Goal: Task Accomplishment & Management: Manage account settings

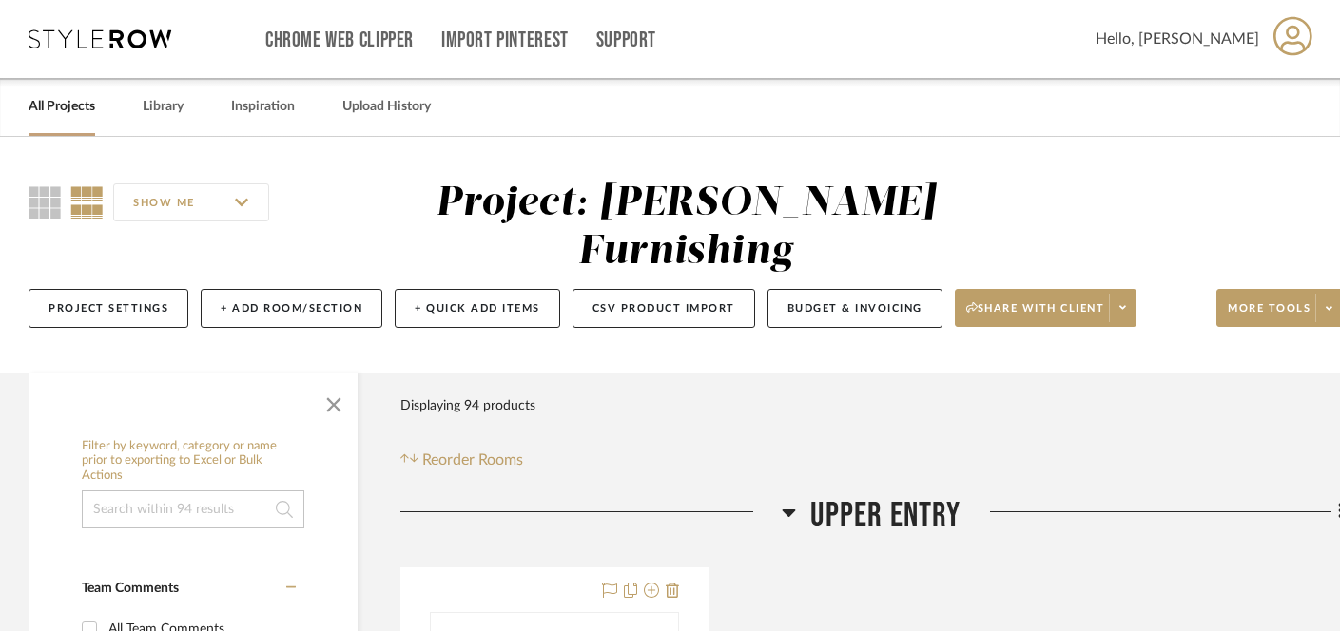
click at [65, 109] on link "All Projects" at bounding box center [62, 107] width 67 height 26
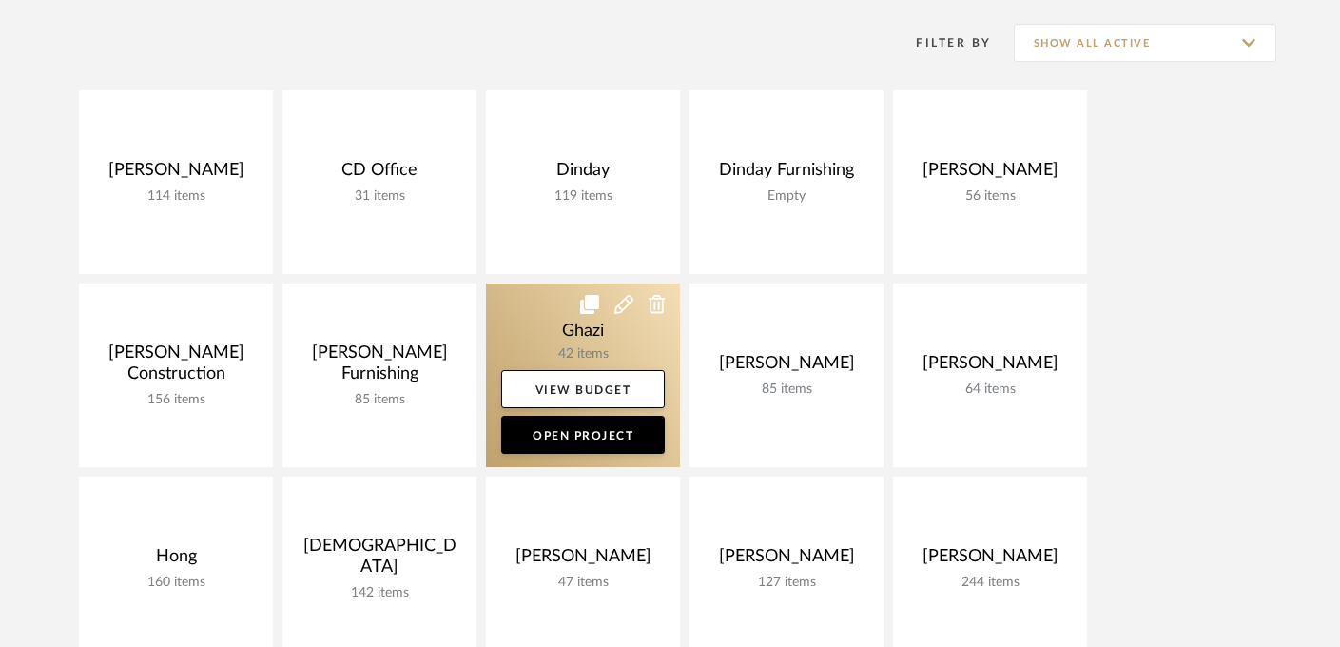
scroll to position [294, 0]
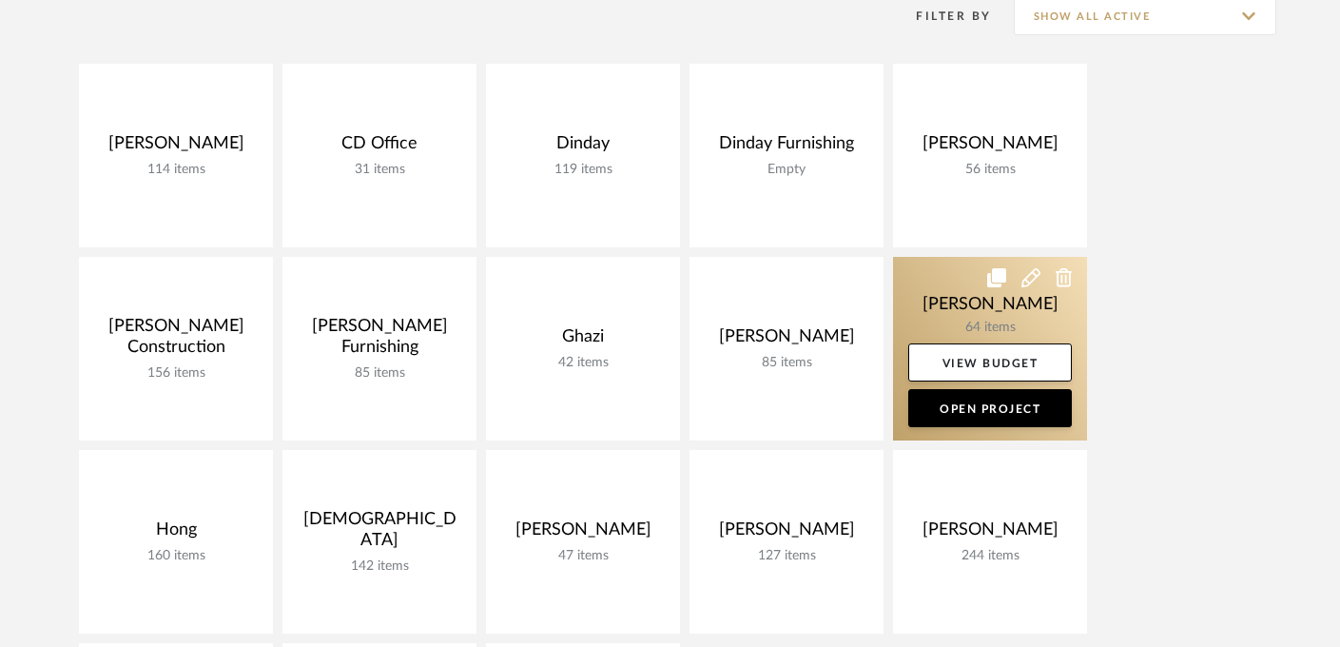
click at [996, 299] on link at bounding box center [990, 348] width 194 height 183
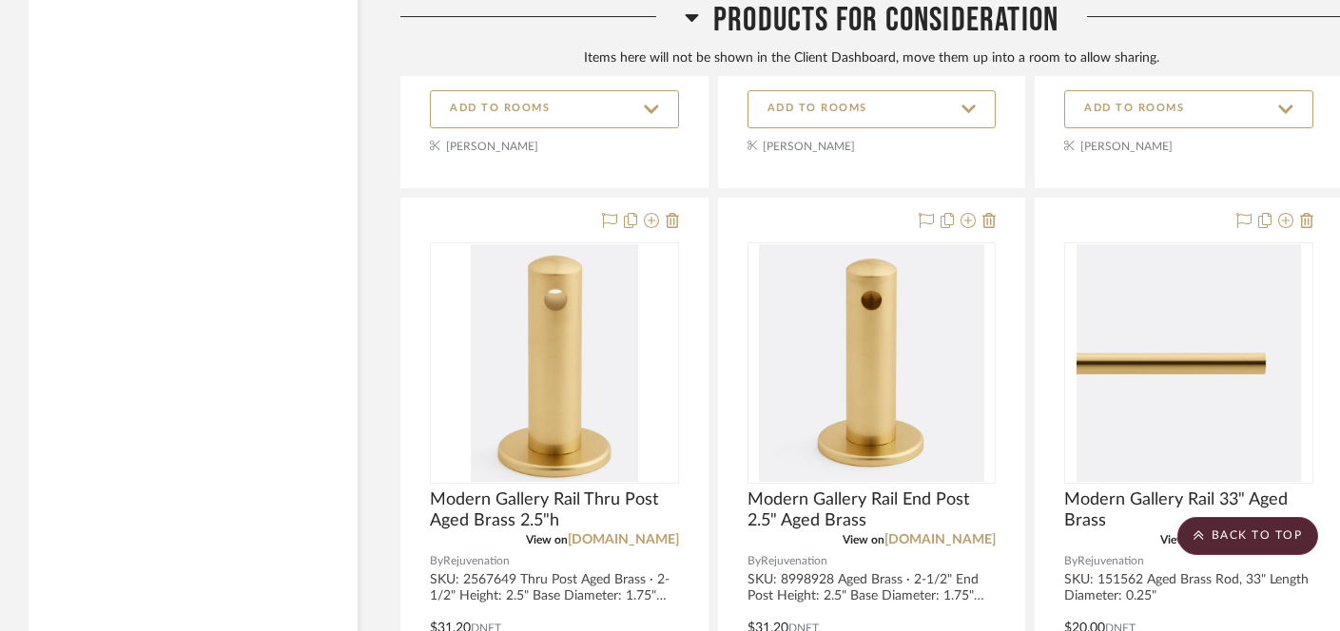
scroll to position [14678, 0]
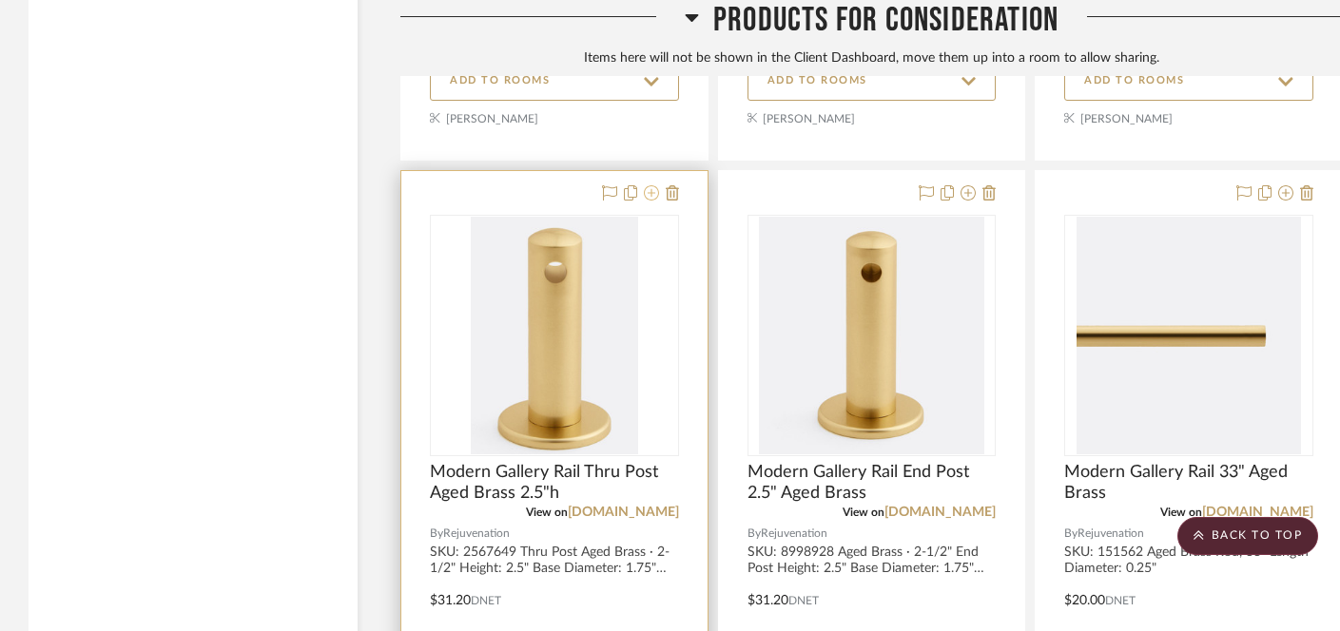
click at [653, 185] on icon at bounding box center [651, 192] width 15 height 15
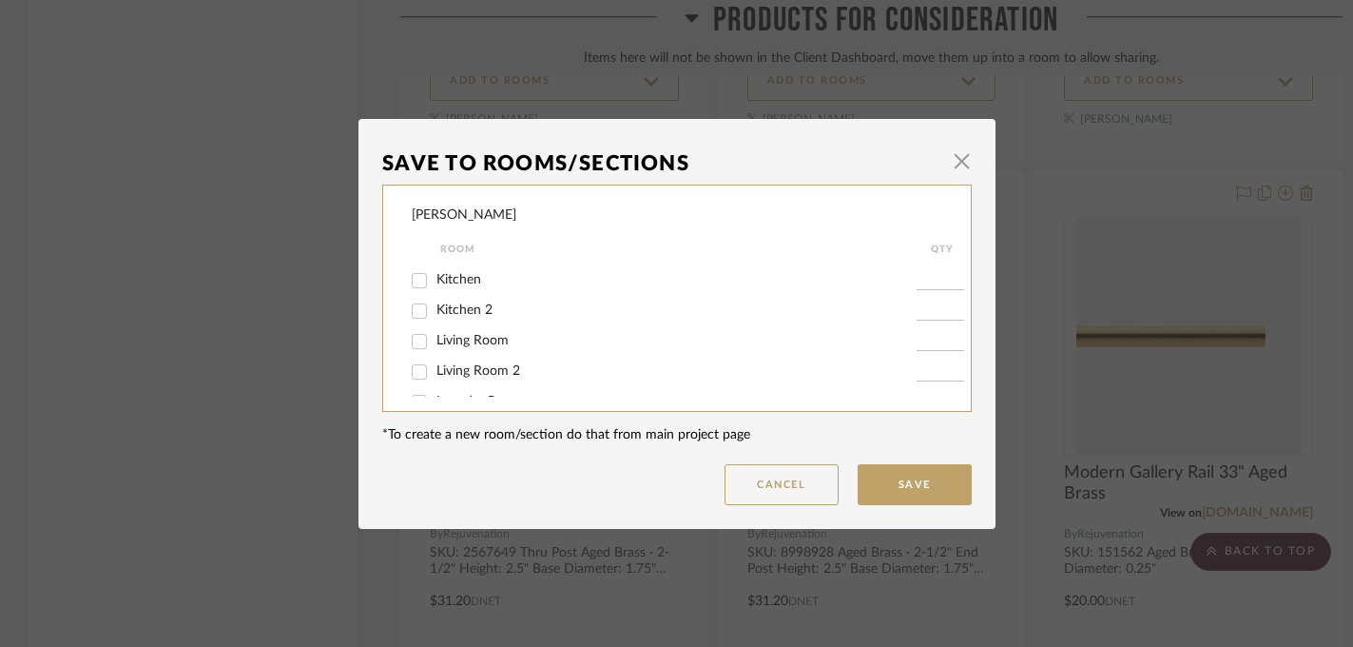
scroll to position [115, 0]
click at [453, 288] on span "Kitchen" at bounding box center [458, 281] width 45 height 13
click at [434, 290] on input "Kitchen" at bounding box center [419, 282] width 30 height 30
checkbox input "true"
type input "1"
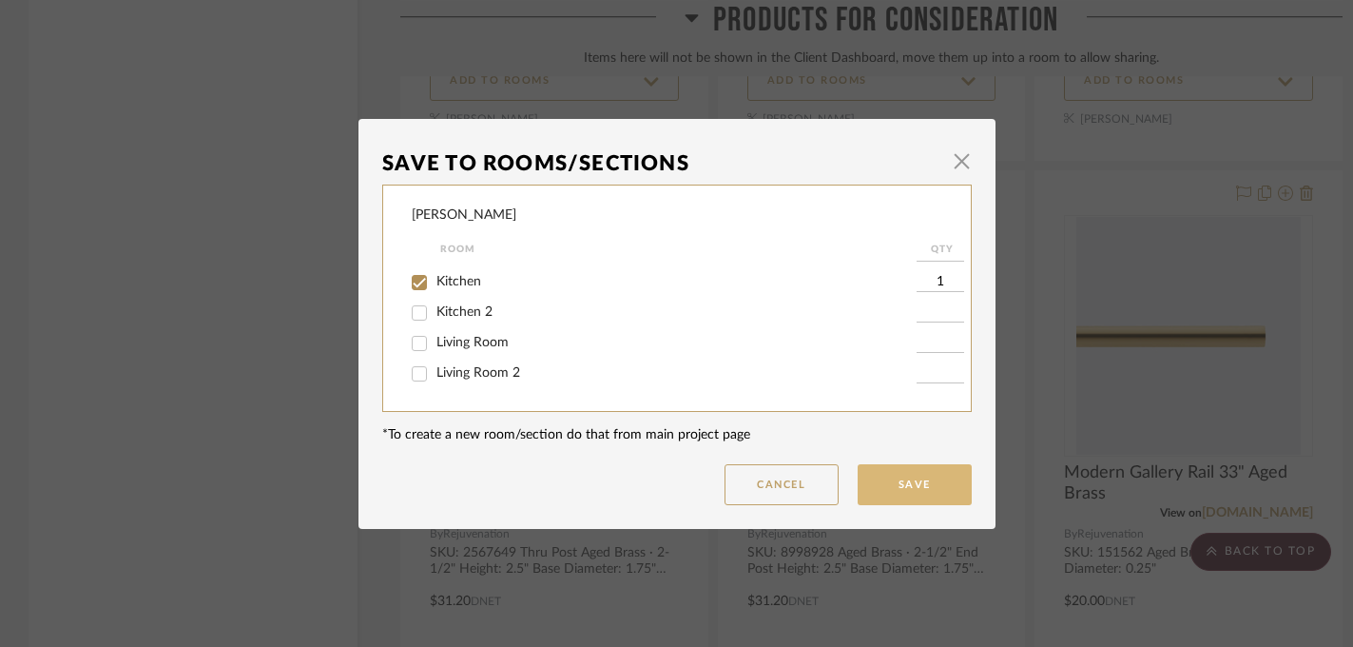
click at [938, 492] on button "Save" at bounding box center [915, 484] width 114 height 41
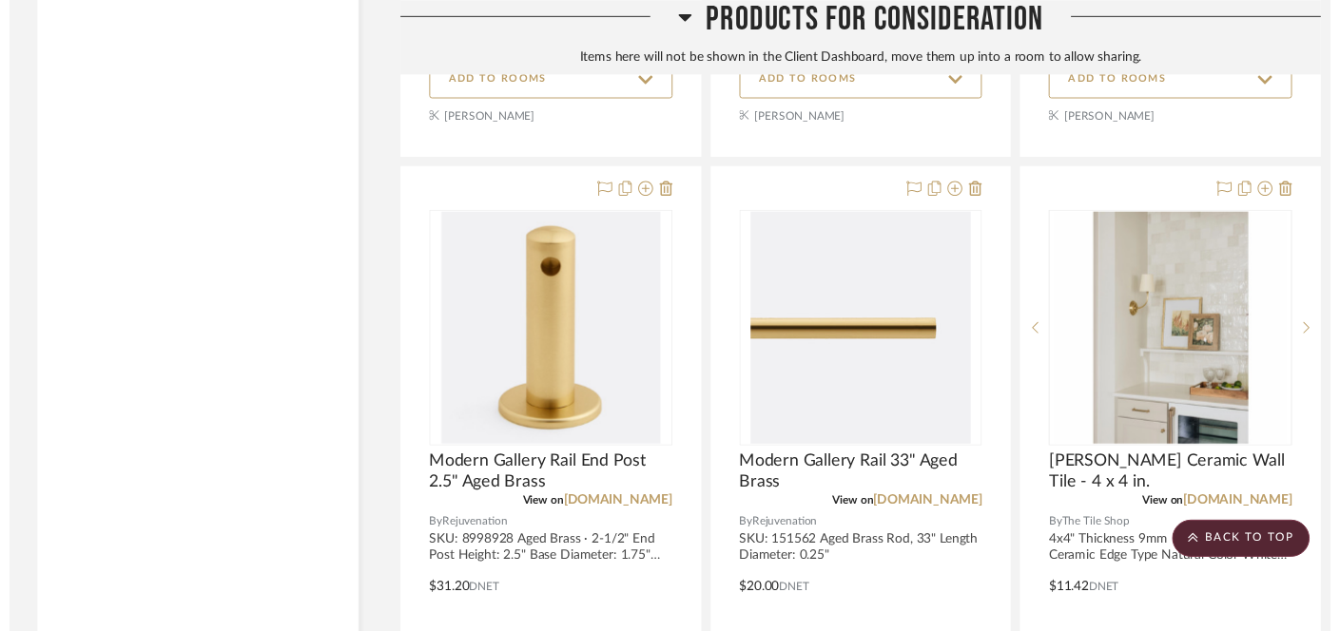
scroll to position [14678, 0]
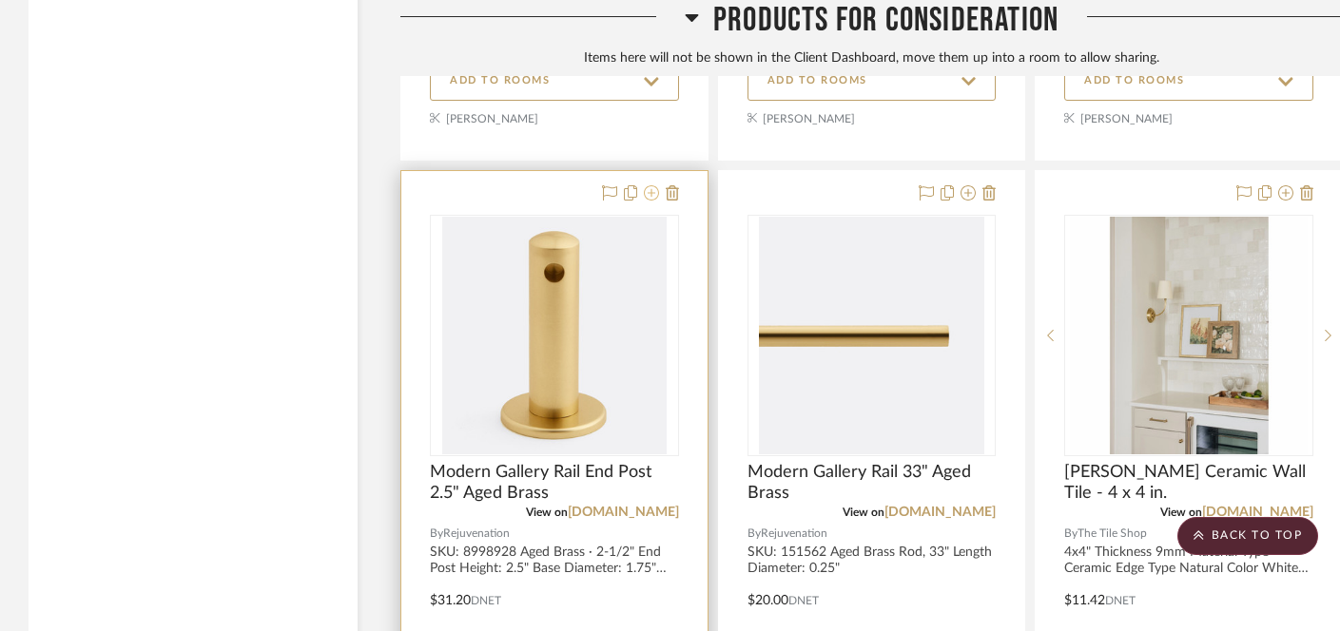
click at [649, 185] on icon at bounding box center [651, 192] width 15 height 15
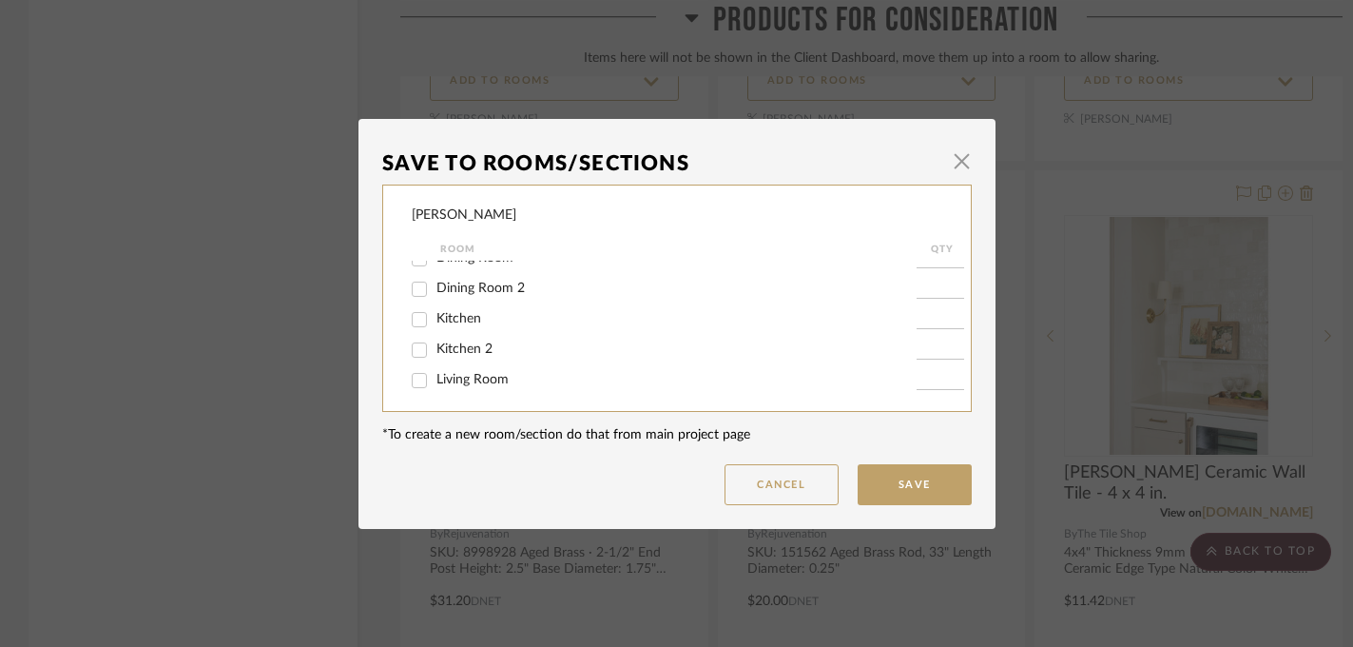
scroll to position [89, 0]
click at [471, 310] on span "Kitchen" at bounding box center [458, 306] width 45 height 13
click at [434, 310] on input "Kitchen" at bounding box center [419, 308] width 30 height 30
checkbox input "true"
type input "1"
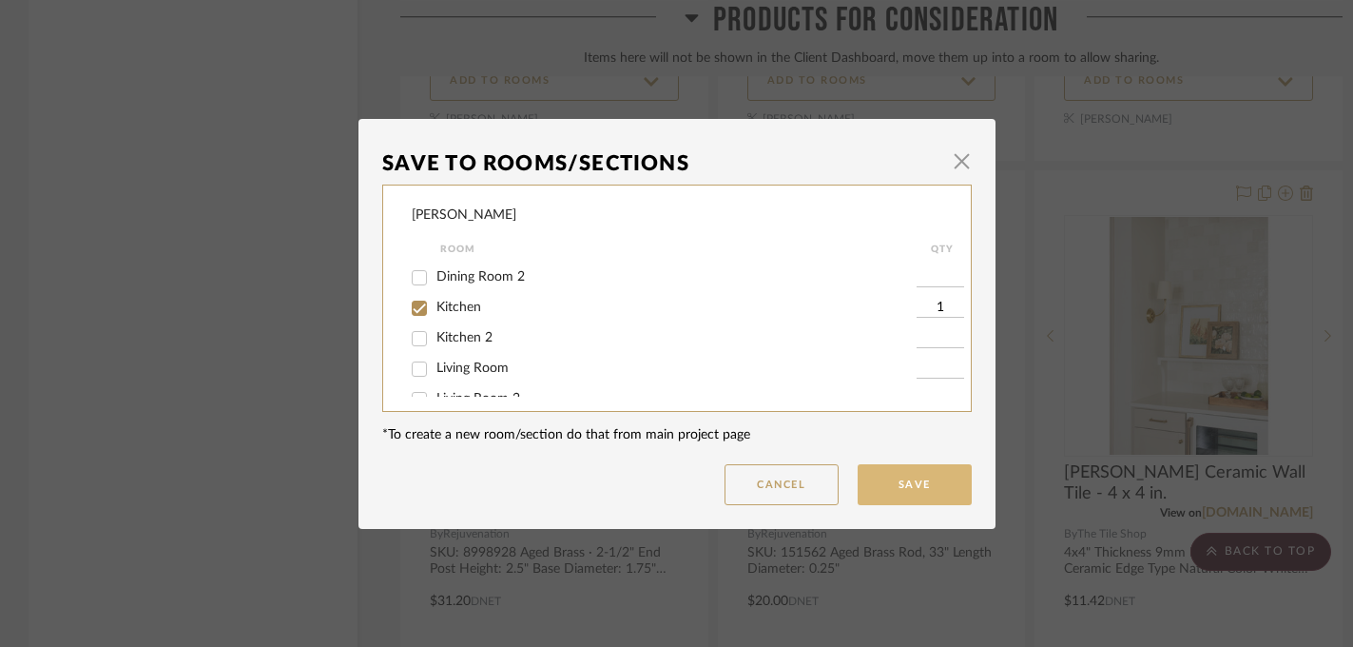
click at [890, 473] on button "Save" at bounding box center [915, 484] width 114 height 41
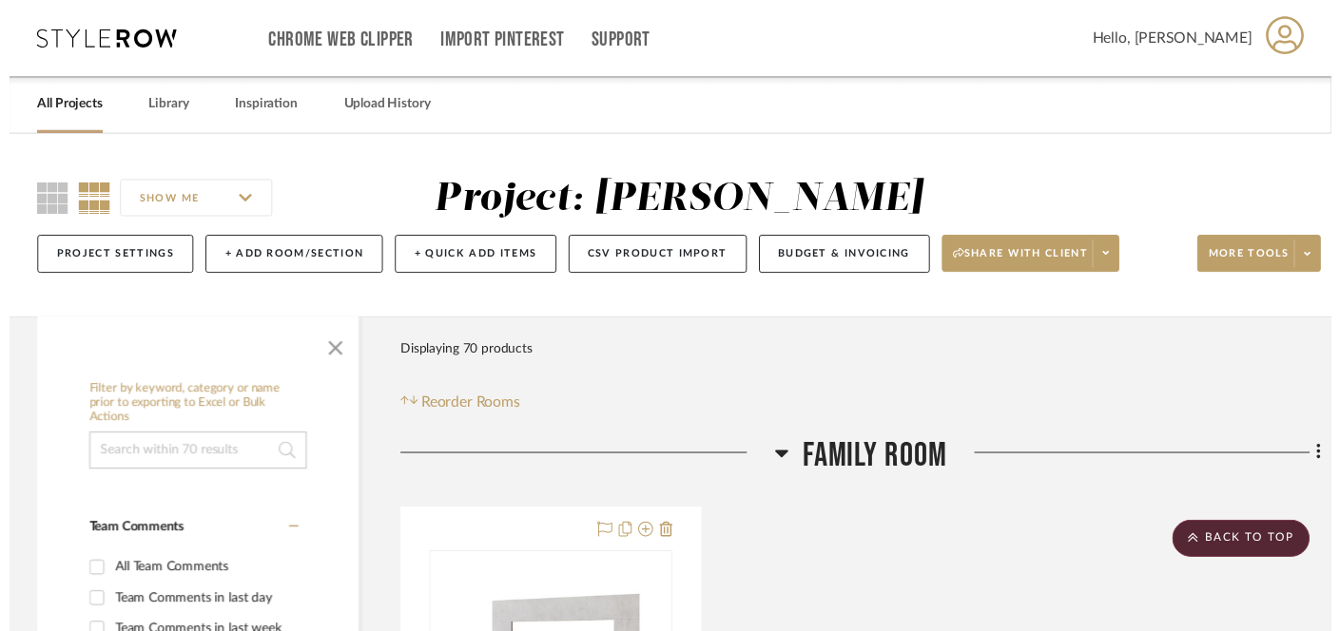
scroll to position [14678, 0]
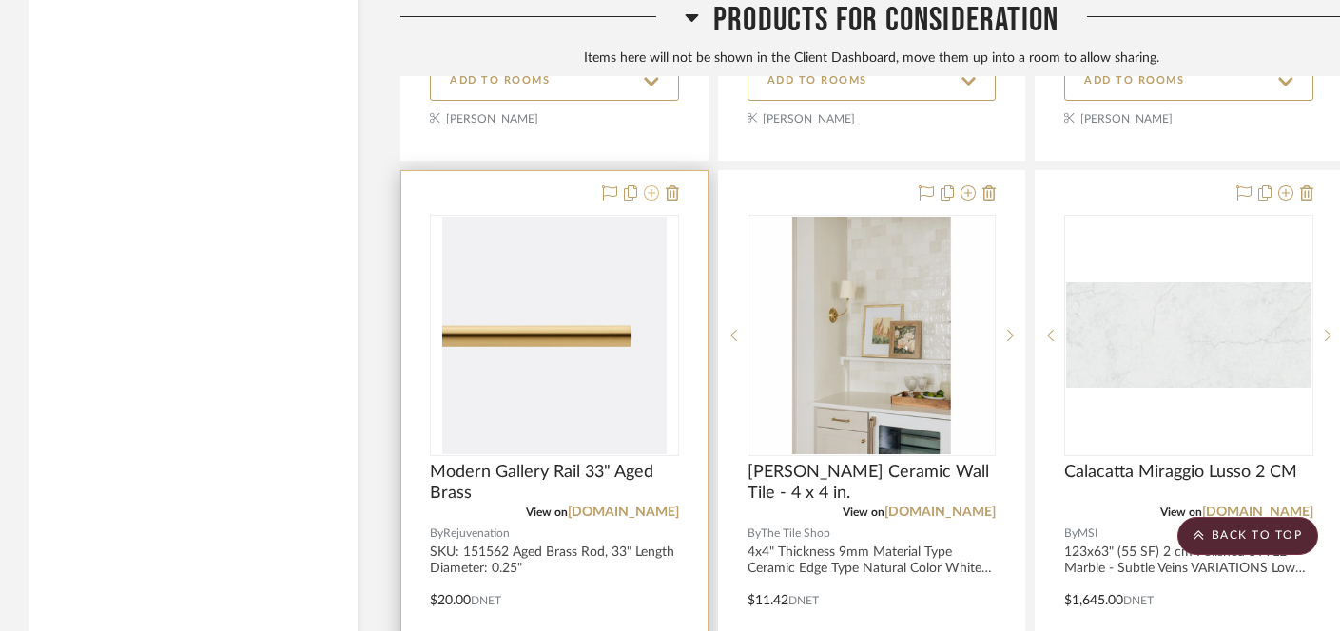
click at [650, 185] on icon at bounding box center [651, 192] width 15 height 15
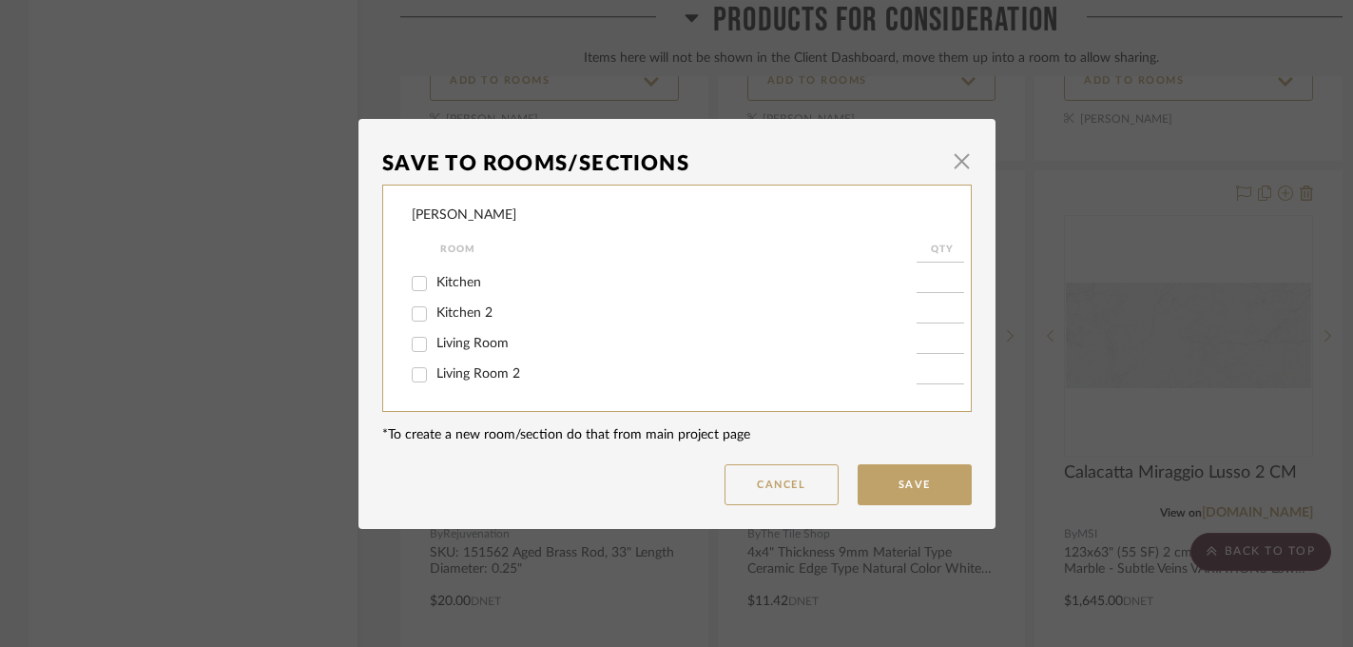
scroll to position [122, 0]
click at [454, 281] on span "Kitchen" at bounding box center [458, 274] width 45 height 13
click at [434, 284] on input "Kitchen" at bounding box center [419, 276] width 30 height 30
checkbox input "true"
type input "1"
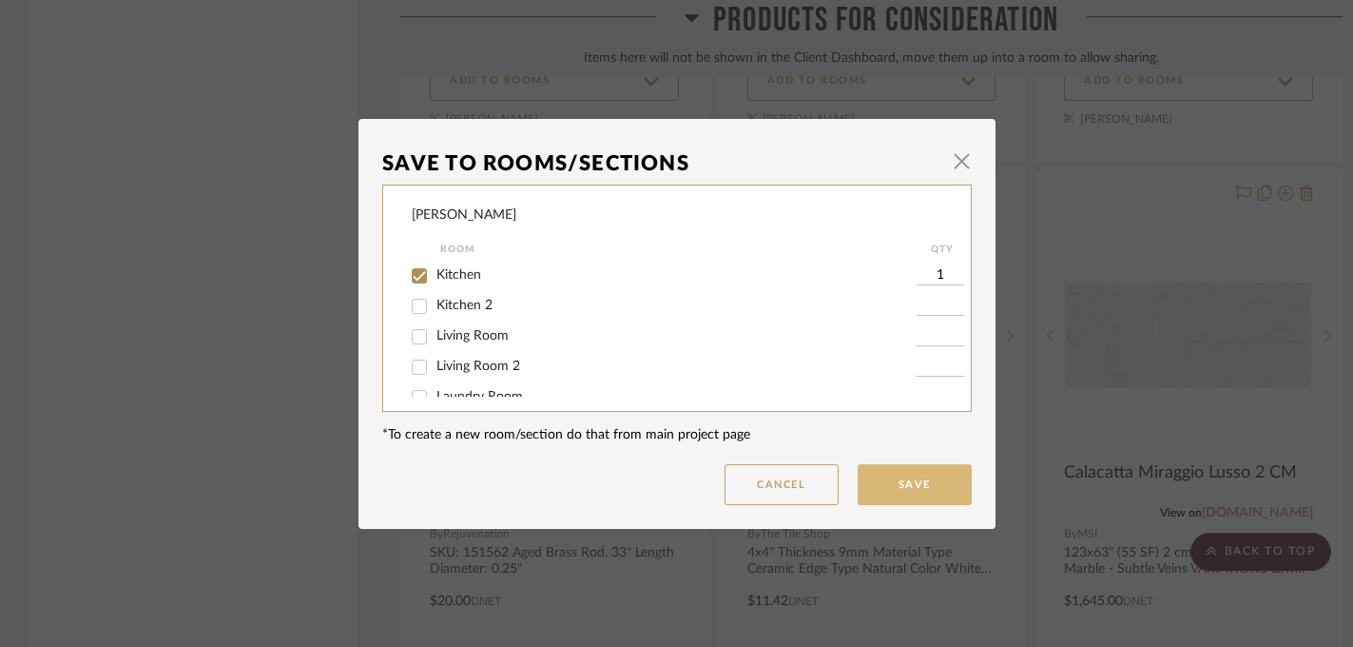
click at [934, 490] on button "Save" at bounding box center [915, 484] width 114 height 41
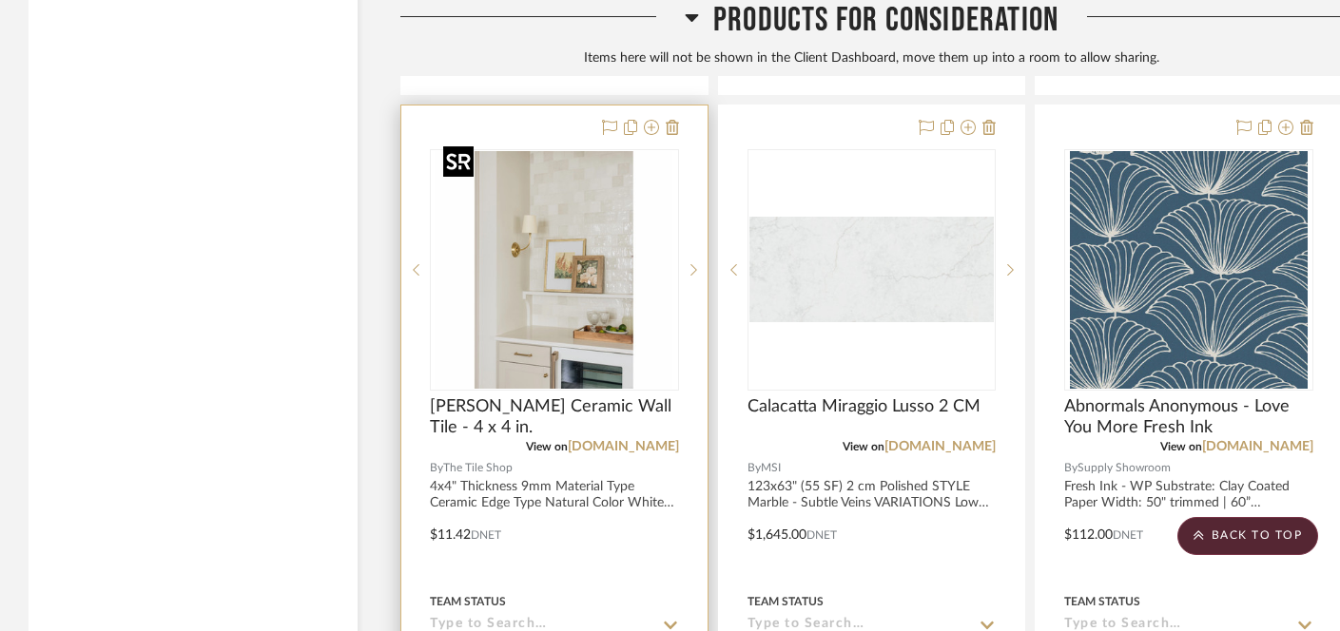
scroll to position [14608, 0]
click at [650, 119] on icon at bounding box center [651, 126] width 15 height 15
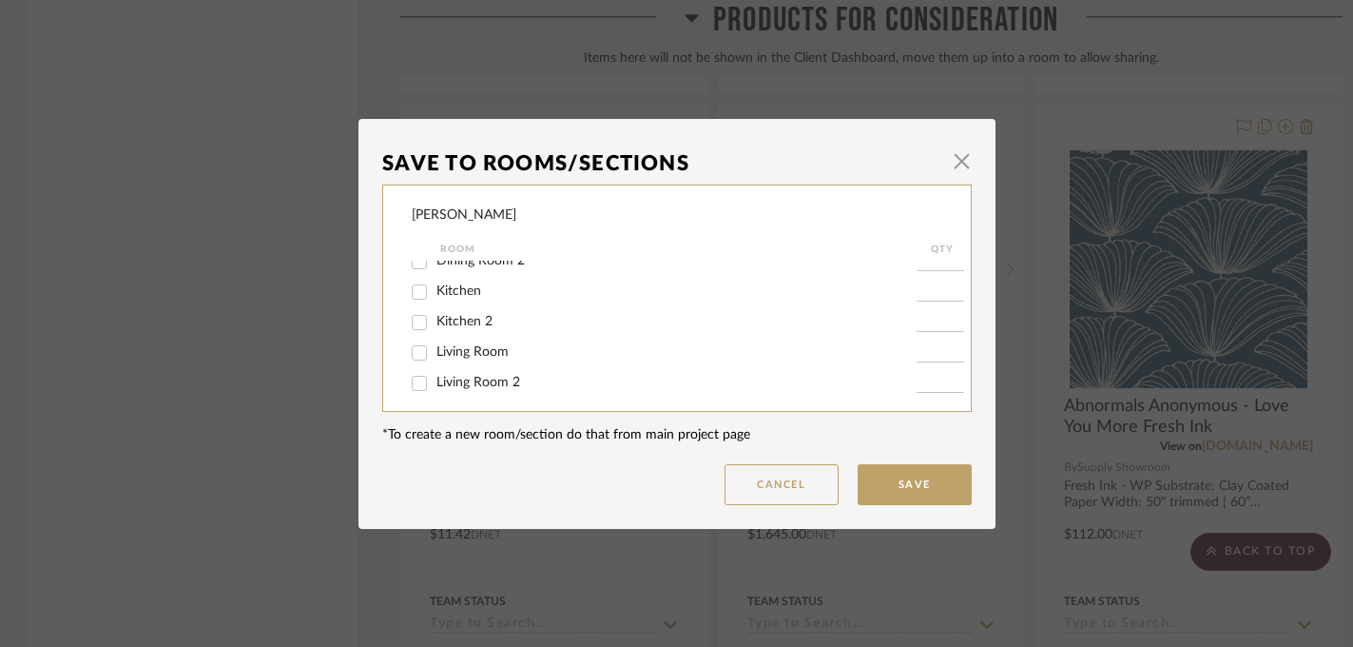
scroll to position [111, 0]
click at [413, 292] on input "Kitchen" at bounding box center [419, 286] width 30 height 30
checkbox input "true"
type input "1"
click at [913, 481] on button "Save" at bounding box center [915, 484] width 114 height 41
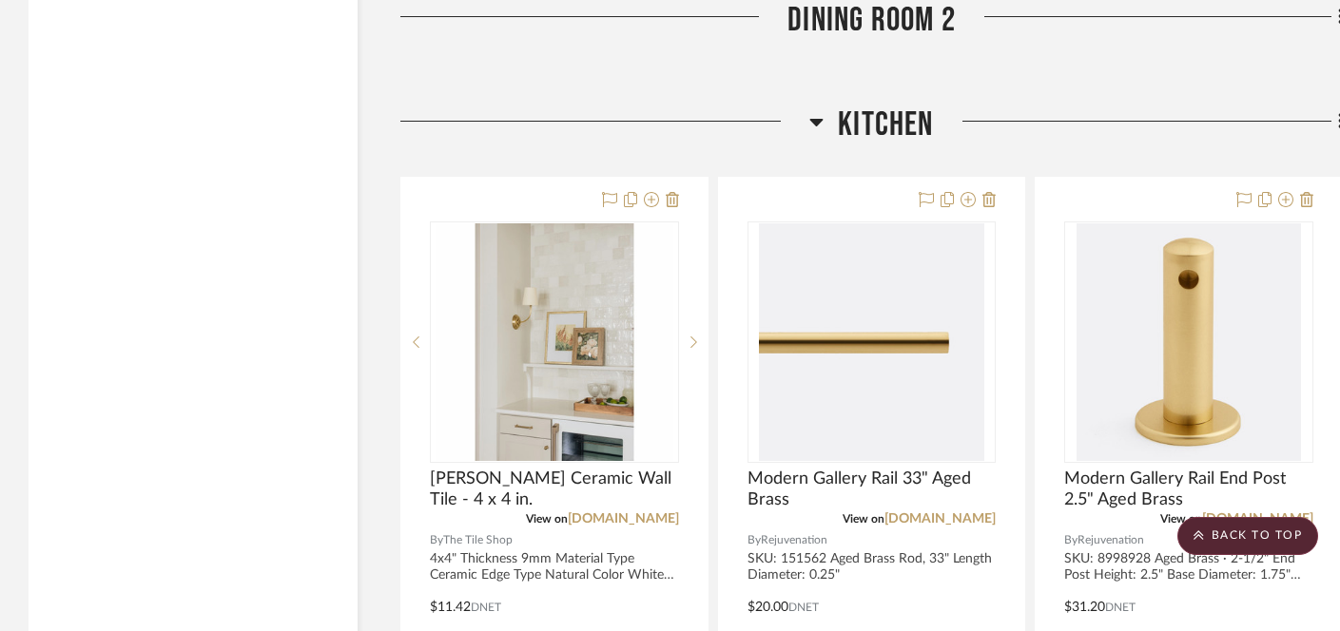
scroll to position [3467, 0]
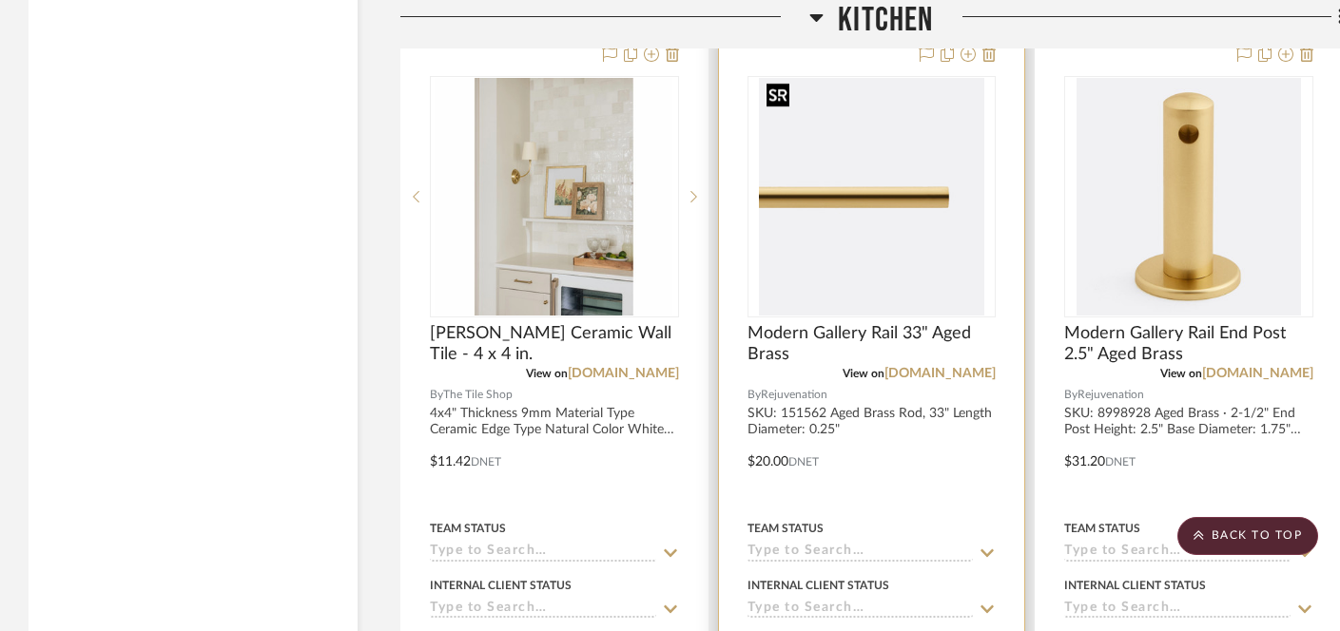
click at [864, 177] on img "0" at bounding box center [871, 197] width 224 height 238
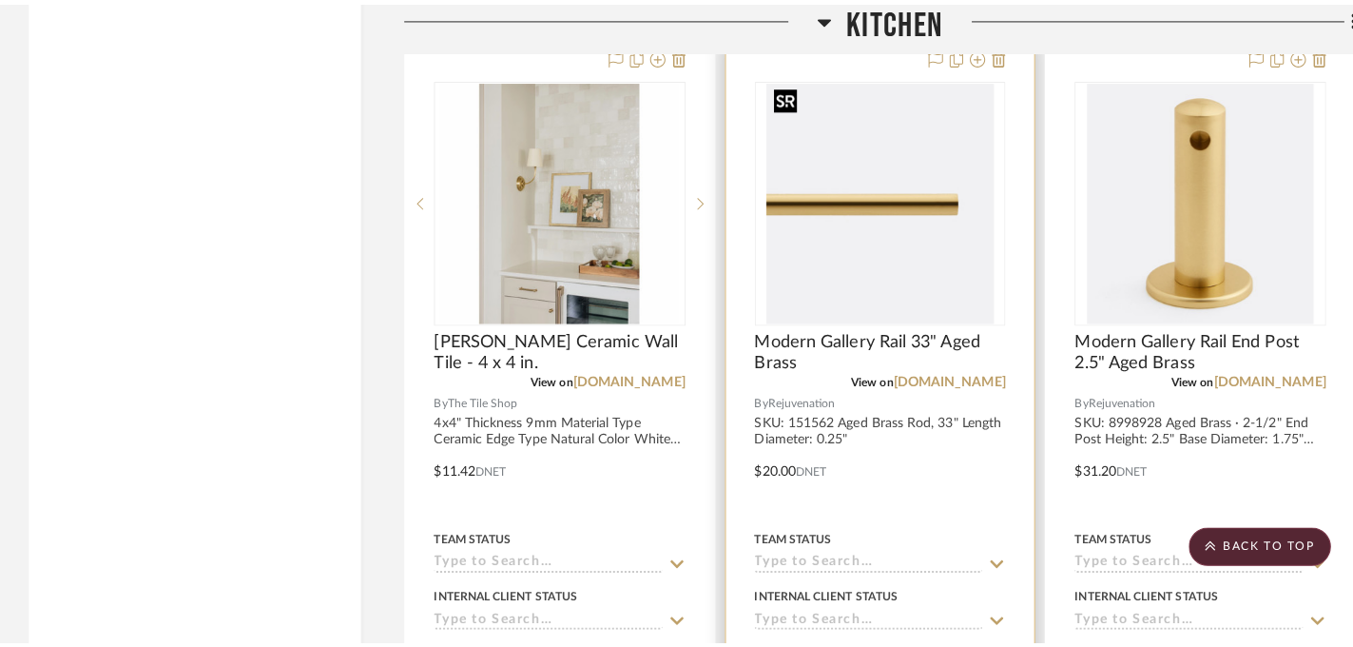
scroll to position [0, 0]
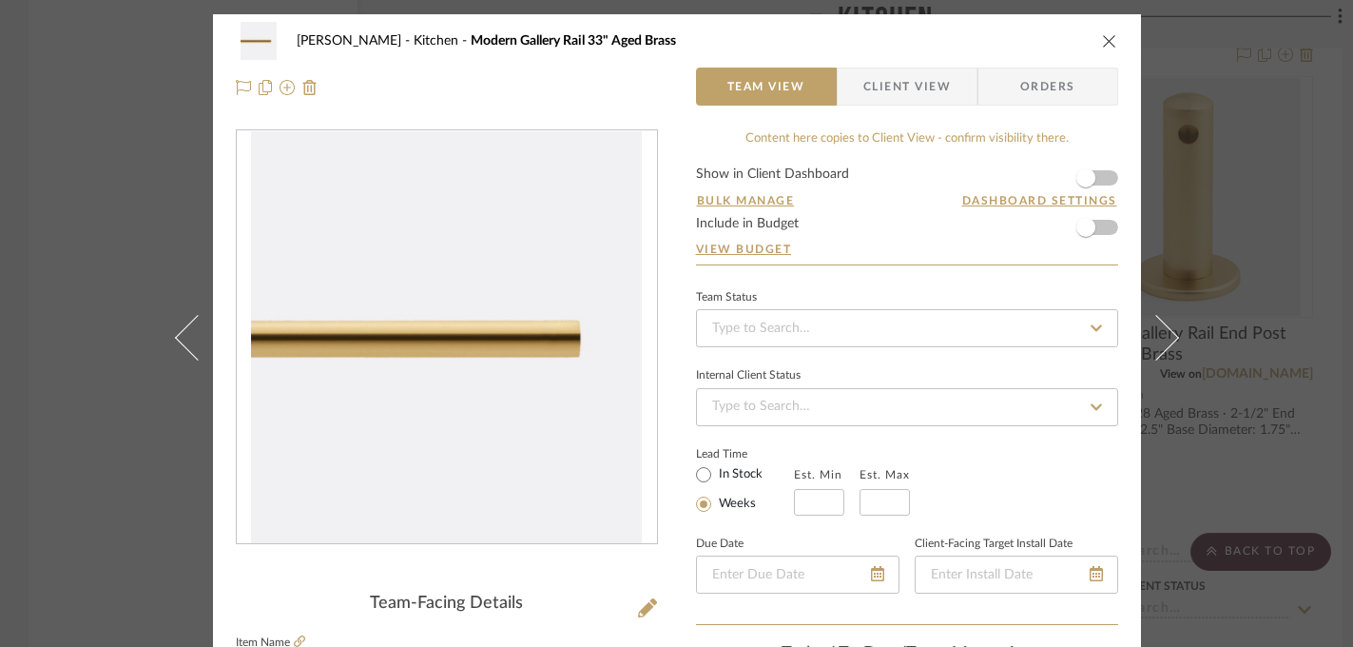
click at [1104, 42] on icon "close" at bounding box center [1109, 40] width 15 height 15
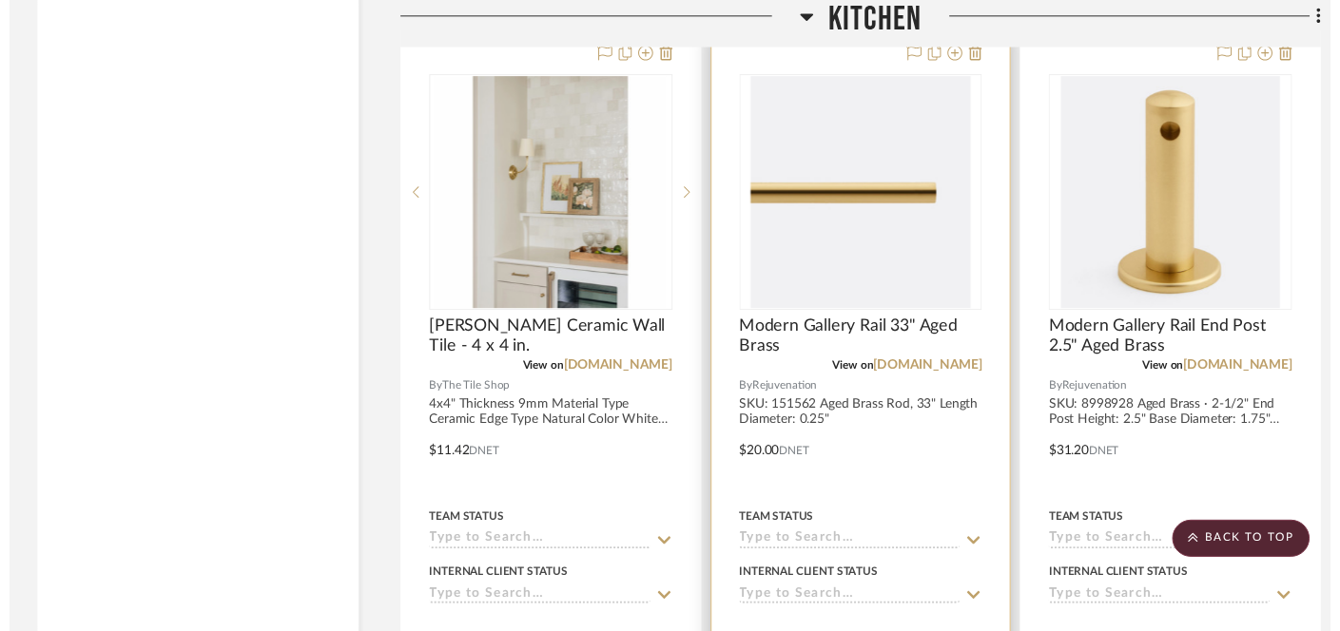
scroll to position [3467, 0]
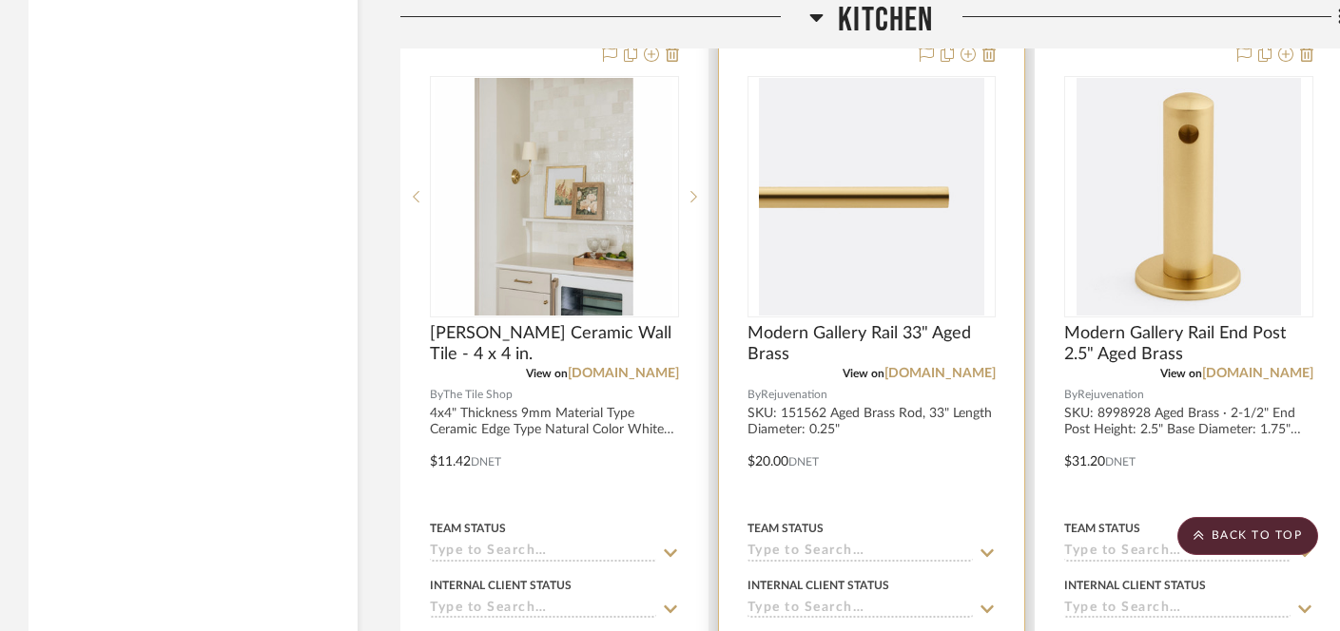
click at [844, 222] on img "0" at bounding box center [871, 197] width 224 height 238
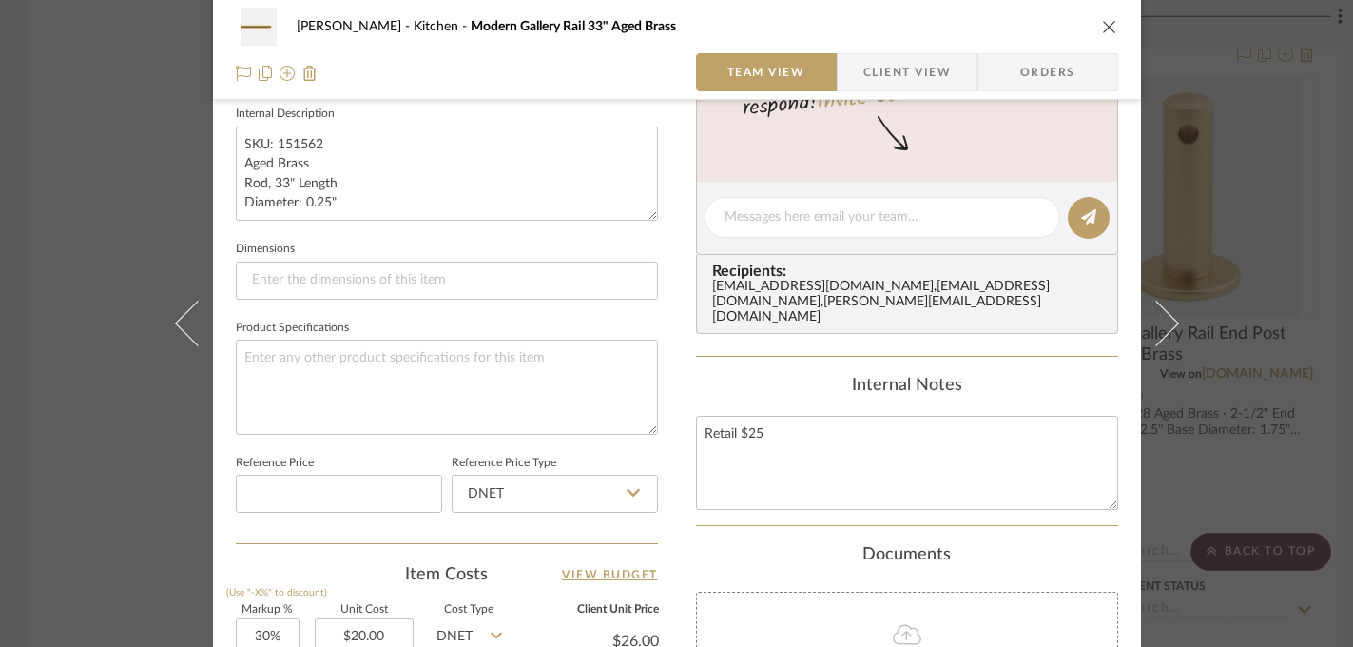
scroll to position [847, 0]
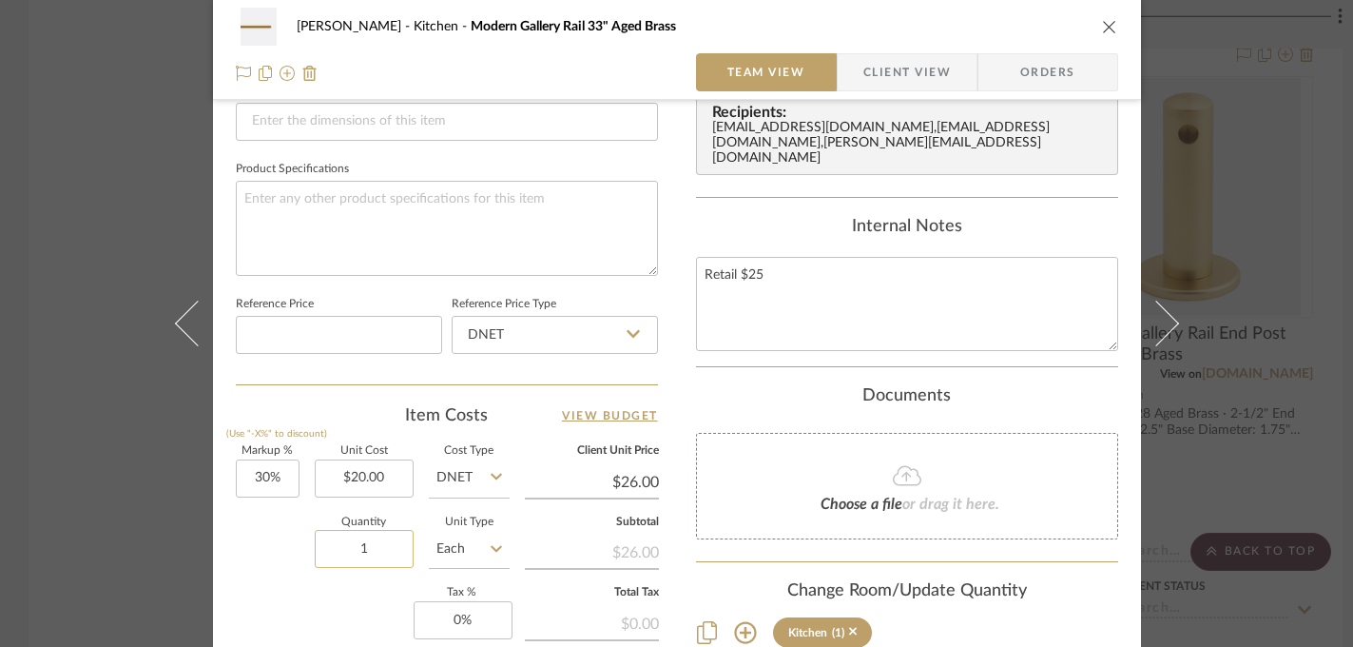
click at [357, 555] on input "1" at bounding box center [364, 549] width 99 height 38
type input "4"
click at [247, 560] on div "Quantity 4 Unit Type Each" at bounding box center [373, 551] width 274 height 68
click at [82, 509] on div "[PERSON_NAME] Kitchen Modern Gallery Rail 33" Aged Brass Team View Client View …" at bounding box center [676, 323] width 1353 height 647
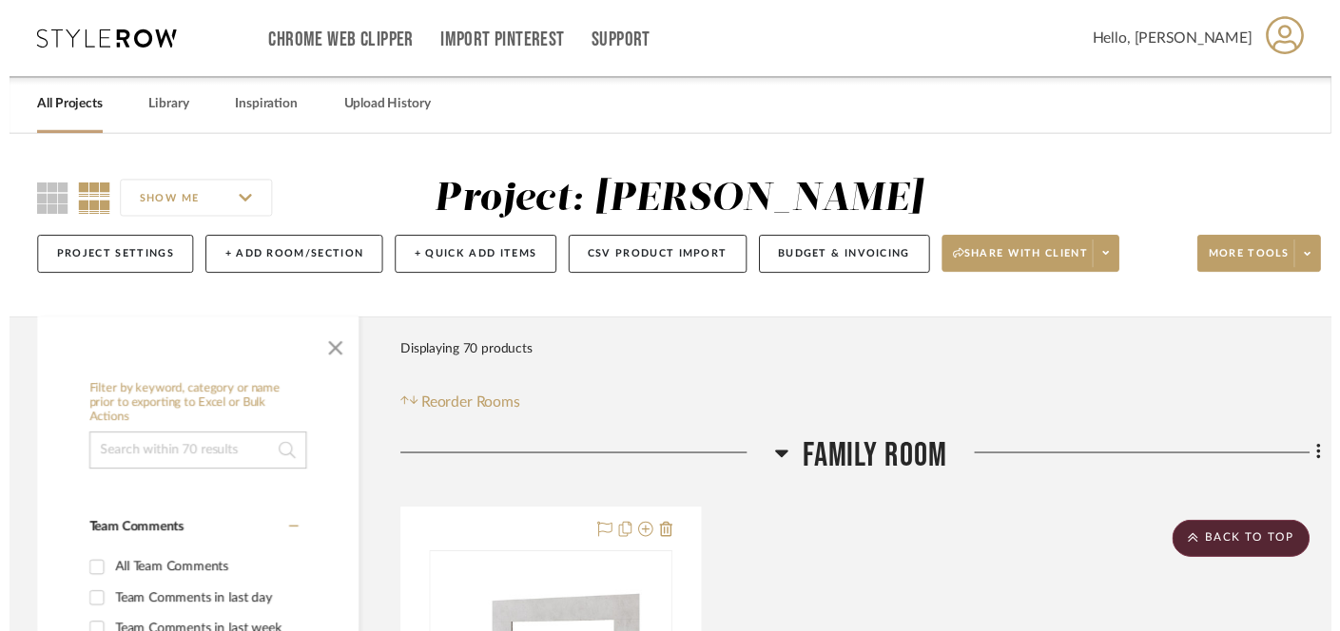
scroll to position [3467, 0]
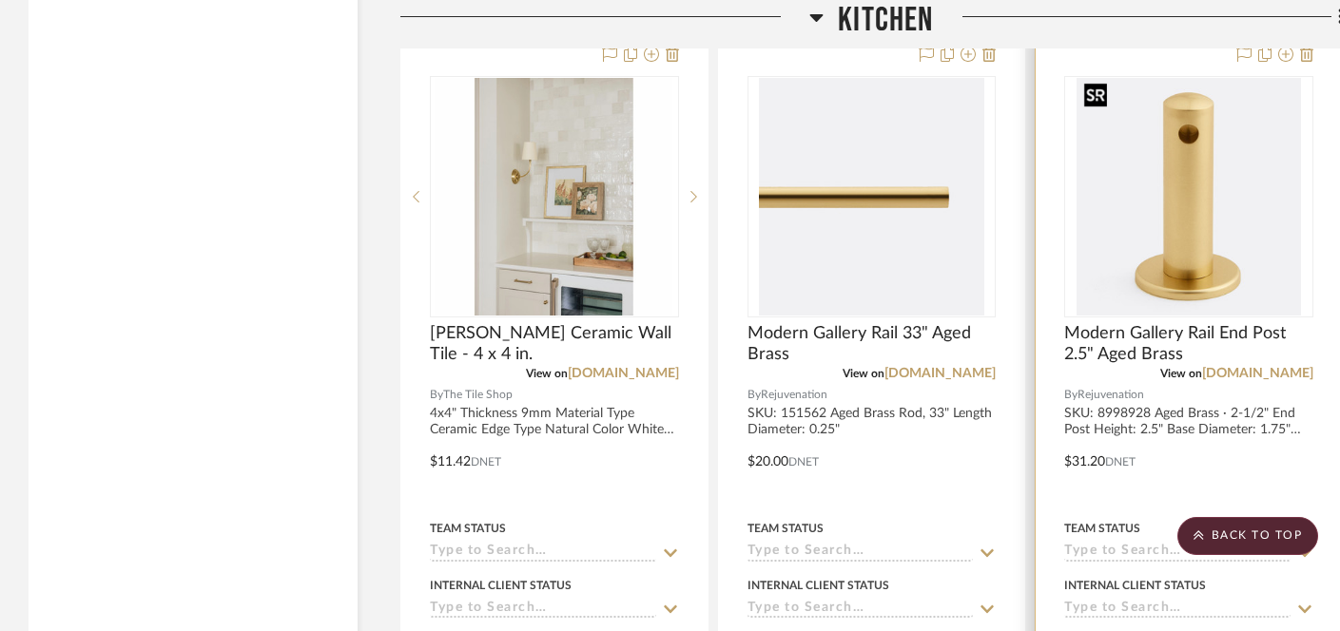
click at [1201, 185] on img "0" at bounding box center [1188, 197] width 224 height 238
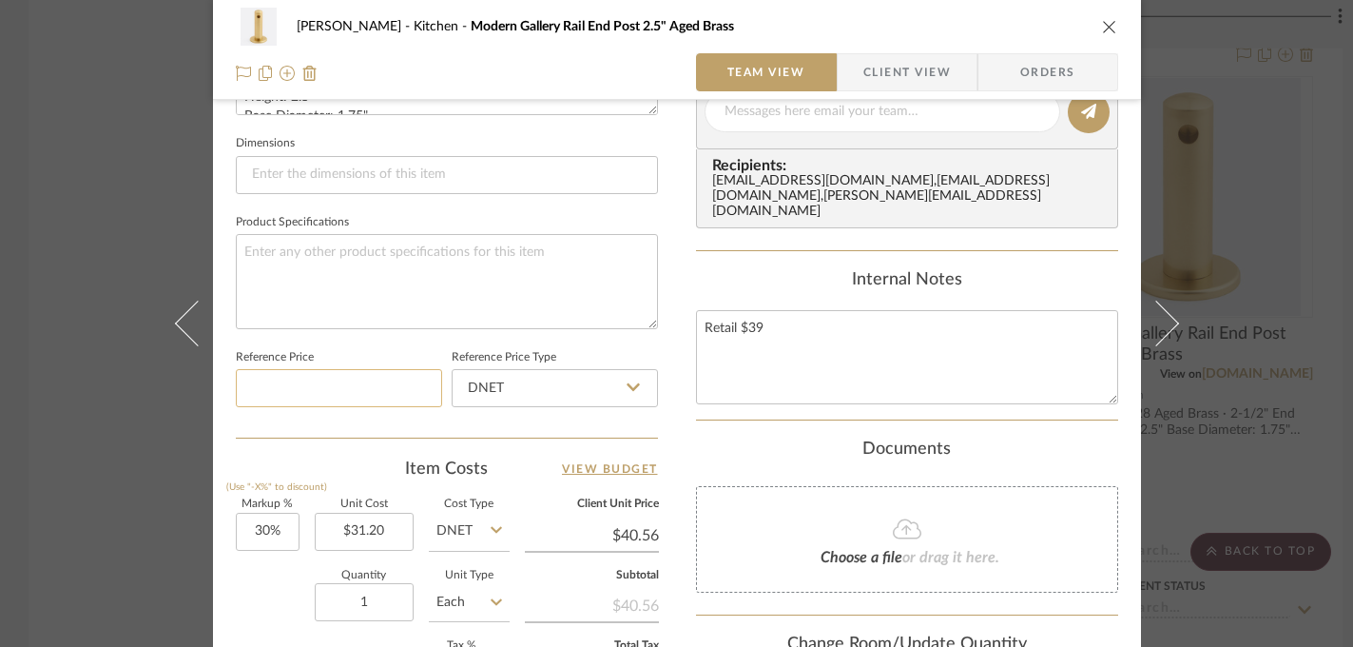
scroll to position [975, 0]
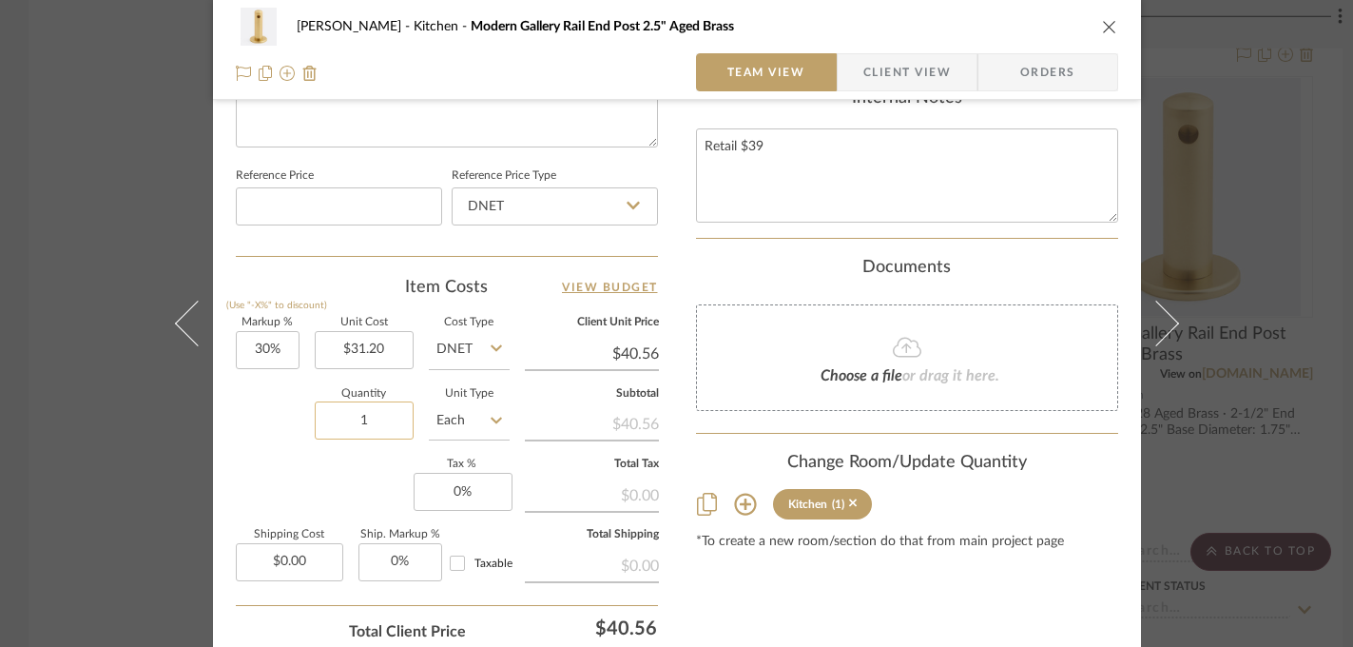
click at [354, 418] on input "1" at bounding box center [364, 420] width 99 height 38
type input "8"
click at [256, 466] on div "Markup % (Use "-X%" to discount) 30% Unit Cost $31.20 Cost Type DNET Client Uni…" at bounding box center [447, 457] width 422 height 278
click at [78, 482] on div "[PERSON_NAME] Kitchen Modern Gallery Rail End Post 2.5" Aged Brass Team View Cl…" at bounding box center [676, 323] width 1353 height 647
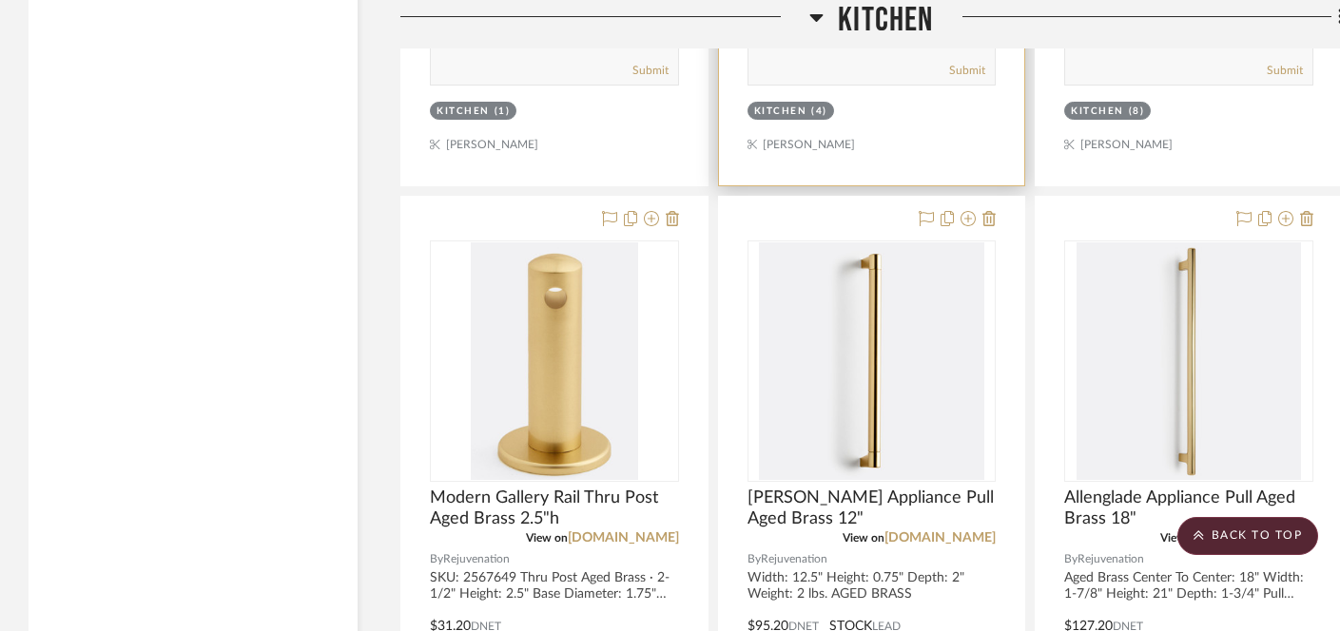
scroll to position [4144, 0]
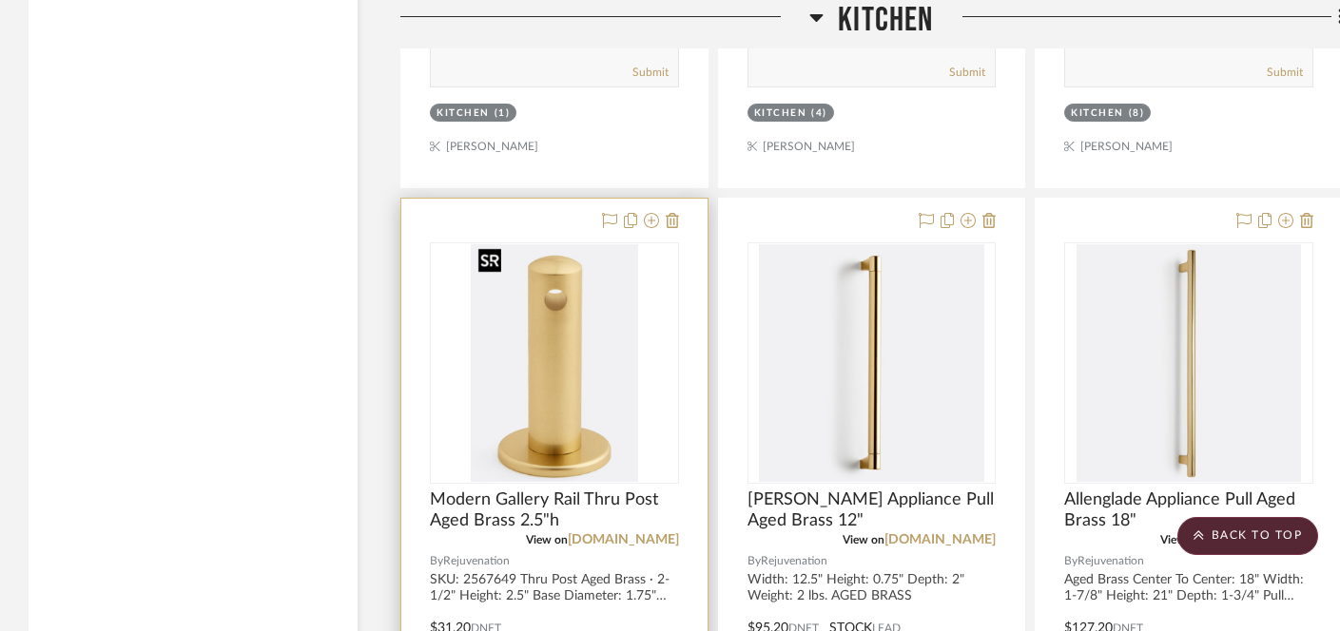
click at [535, 383] on img "0" at bounding box center [554, 363] width 167 height 238
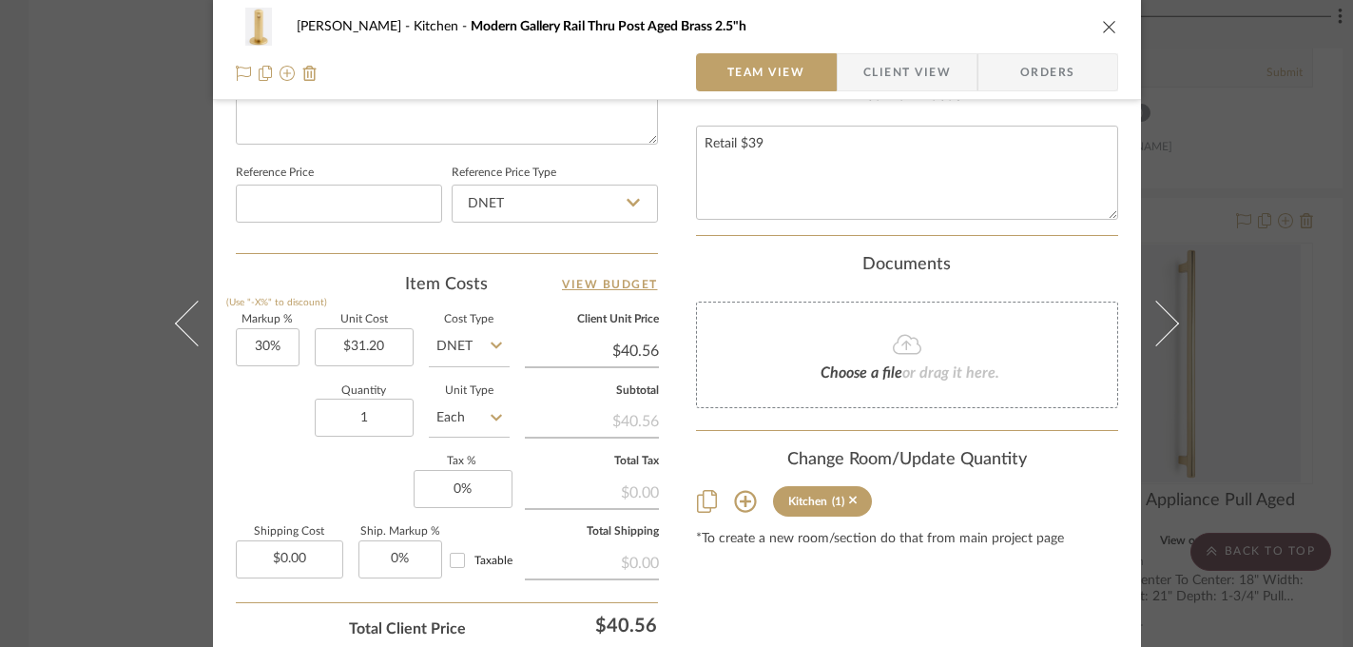
scroll to position [1042, 0]
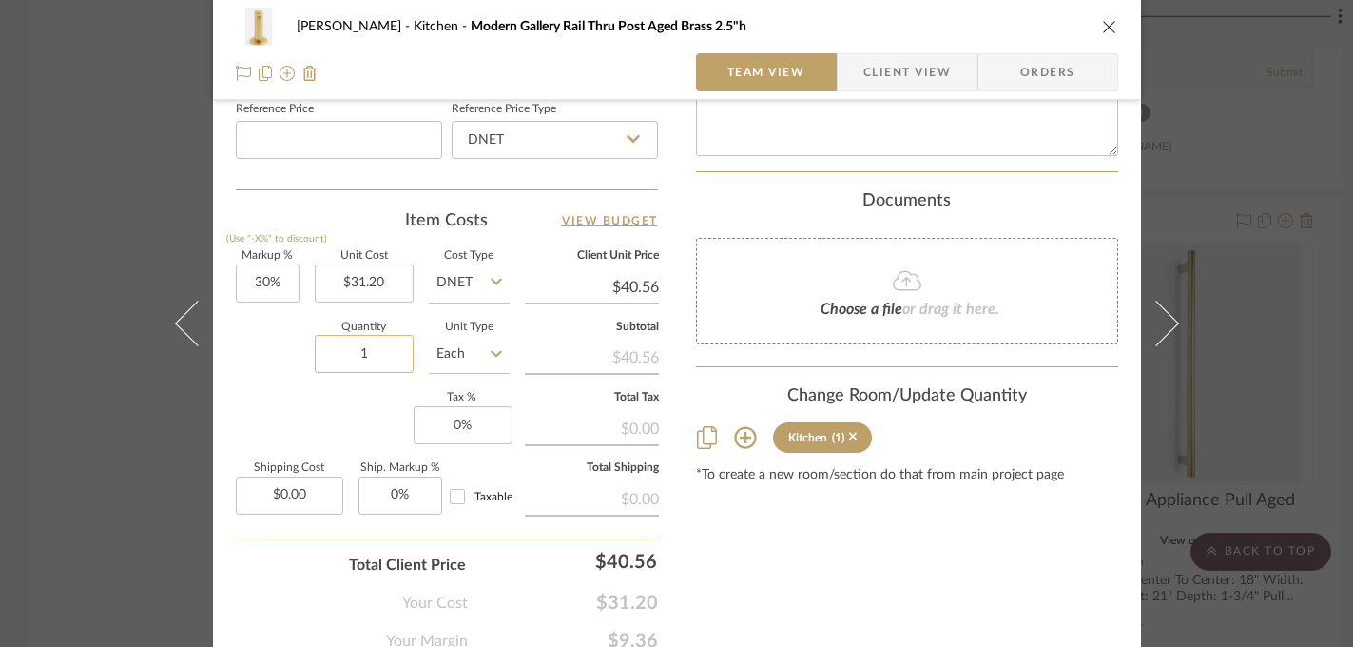
click at [358, 352] on input "1" at bounding box center [364, 354] width 99 height 38
type input "12"
click at [274, 405] on div "Markup % (Use "-X%" to discount) 30% Unit Cost $31.20 Cost Type DNET Client Uni…" at bounding box center [447, 390] width 422 height 278
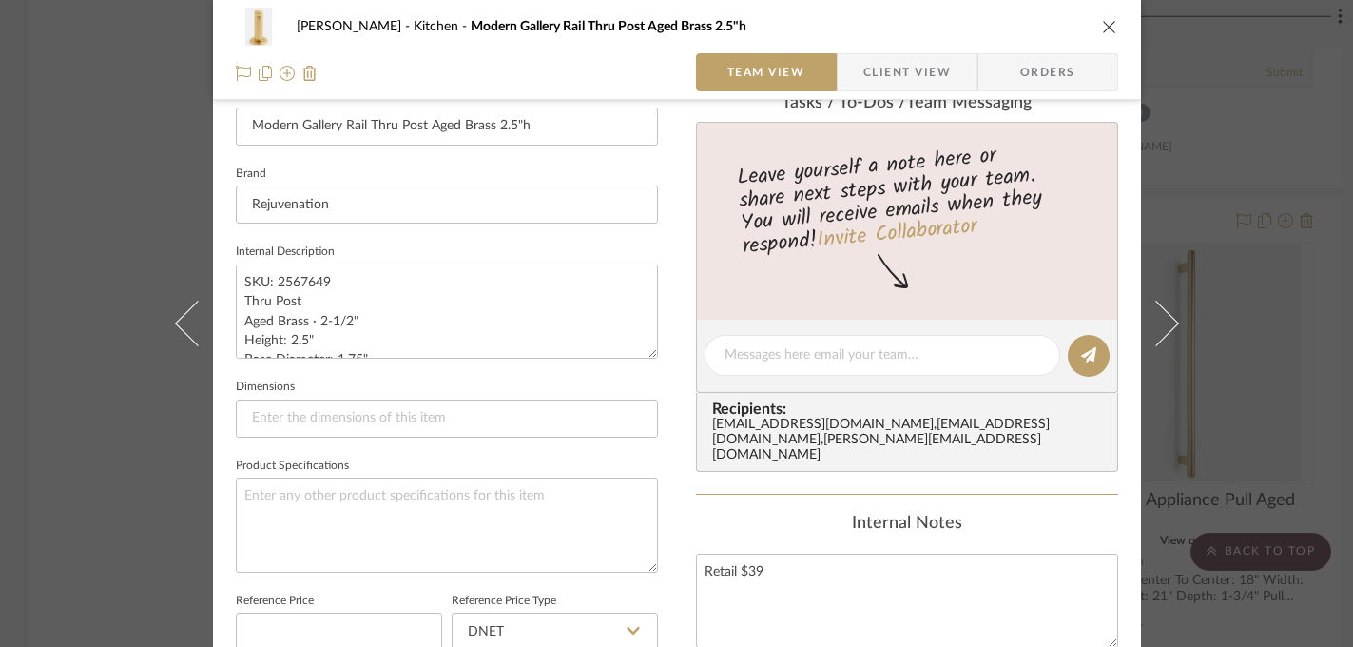
scroll to position [560, 0]
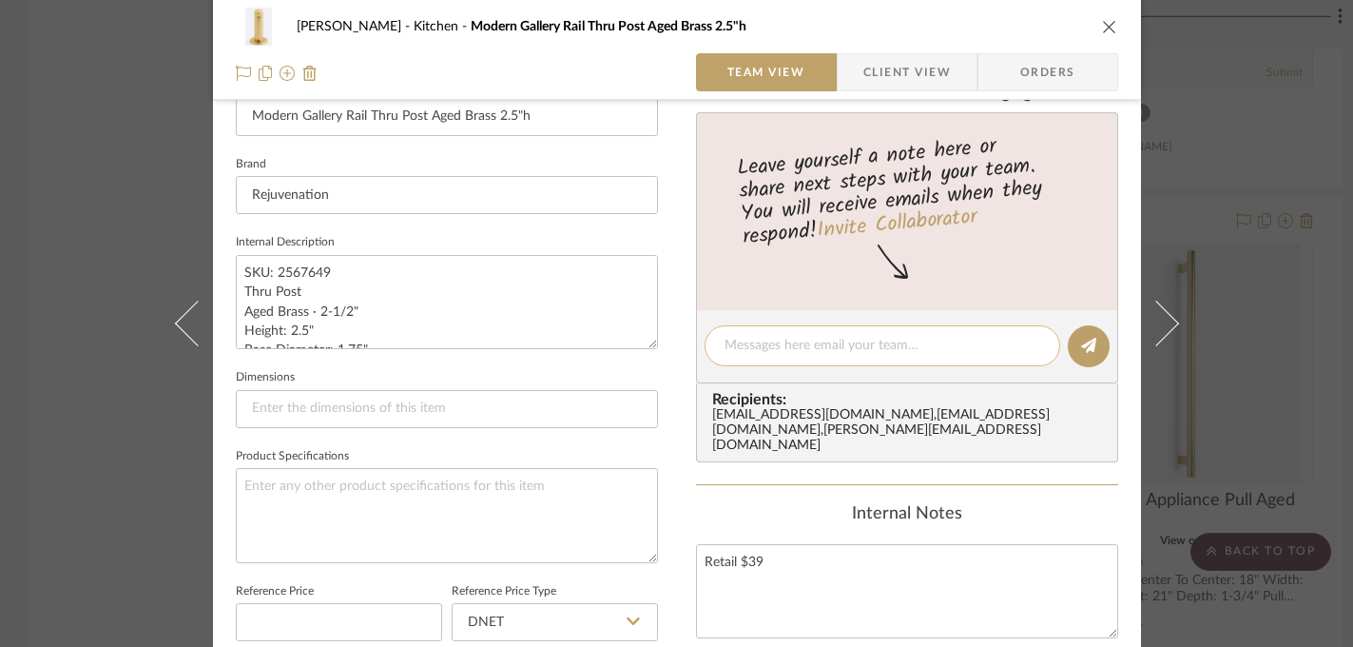
click at [896, 349] on textarea at bounding box center [882, 346] width 316 height 20
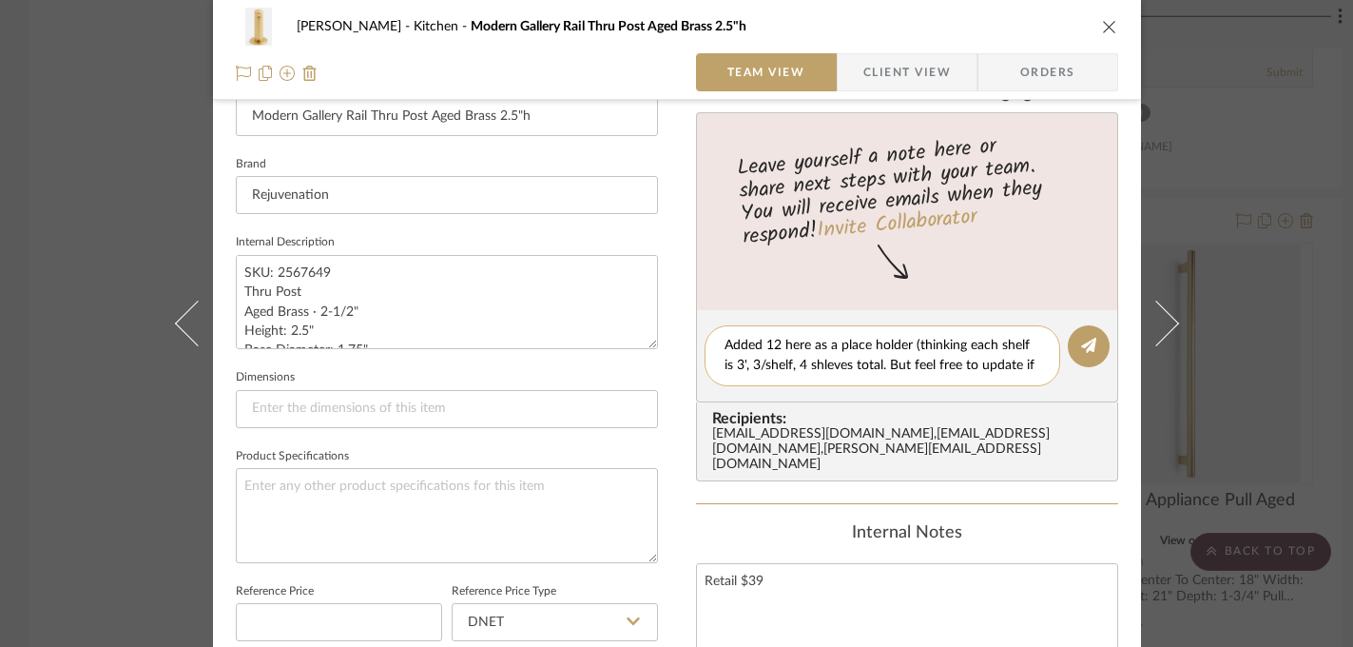
scroll to position [0, 0]
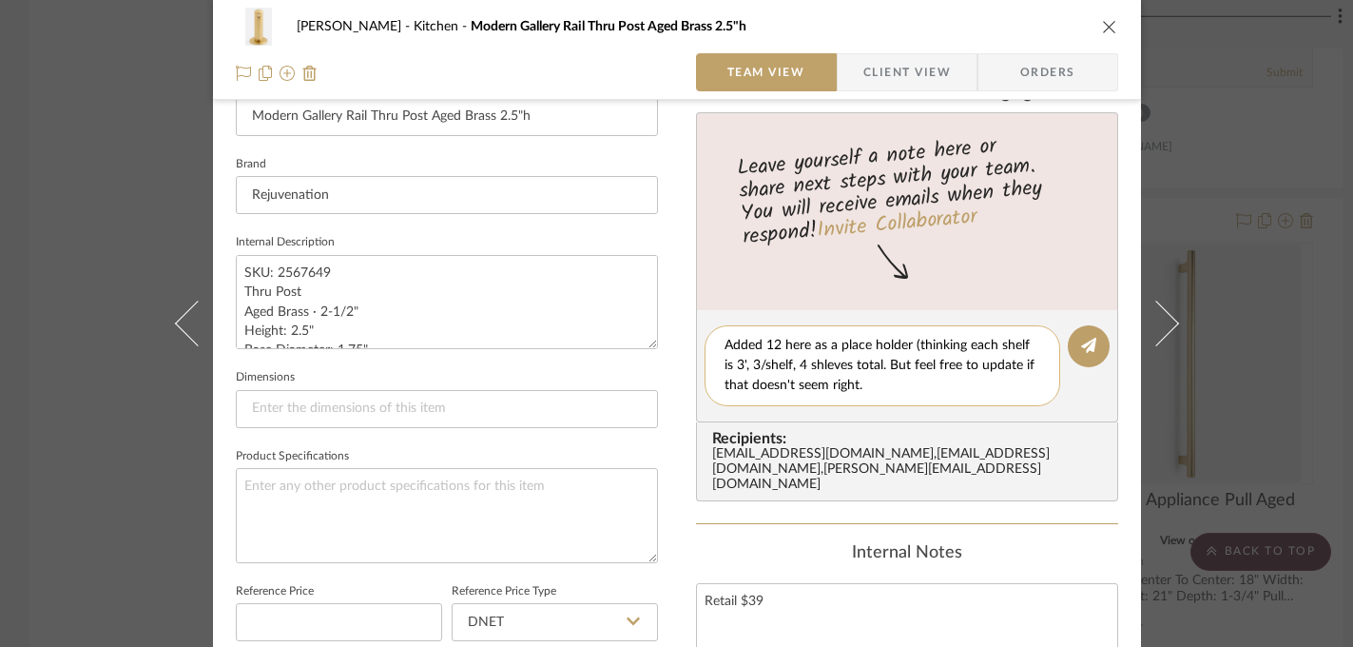
click at [822, 366] on textarea "Added 12 here as a place holder (thinking each shelf is 3', 3/shelf, 4 shleves …" at bounding box center [882, 366] width 316 height 60
type textarea "Added 12 here as a place holder (thinking each shelf is 3', 3/shelf, 4 shelves …"
click at [1085, 347] on icon at bounding box center [1088, 345] width 15 height 15
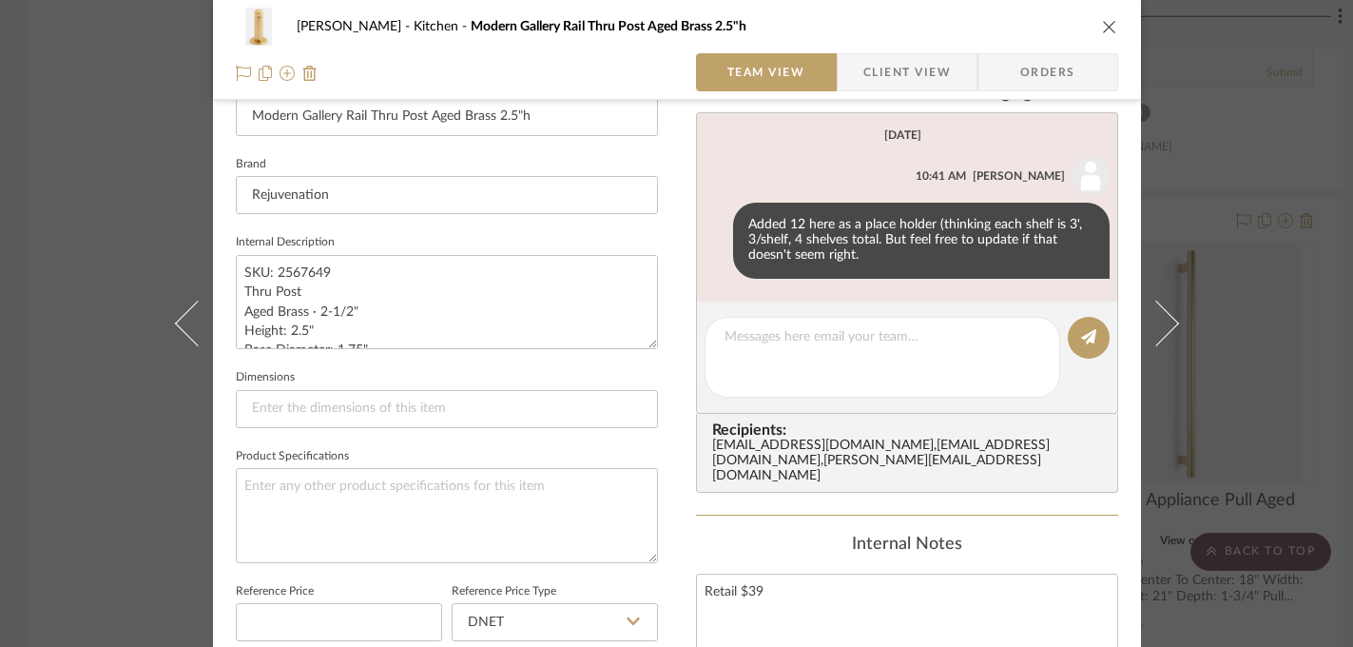
click at [1248, 239] on div "[PERSON_NAME] Kitchen Modern Gallery Rail Thru Post Aged Brass 2.5"h Team View …" at bounding box center [676, 323] width 1353 height 647
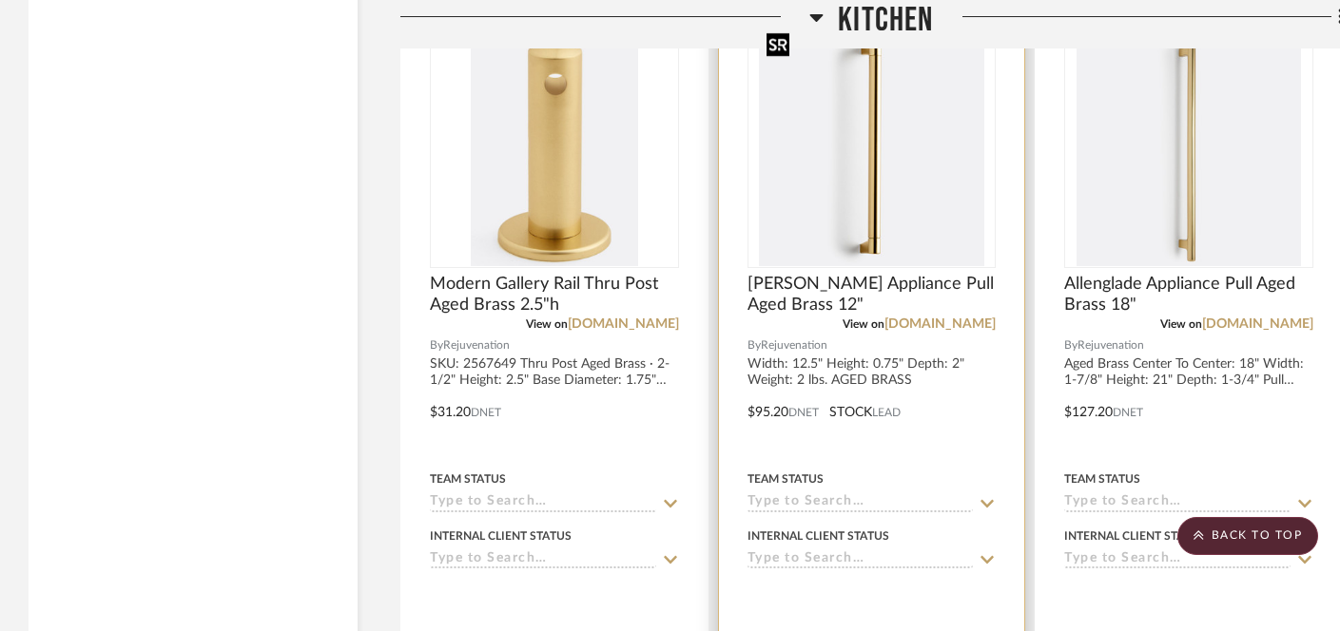
scroll to position [4367, 0]
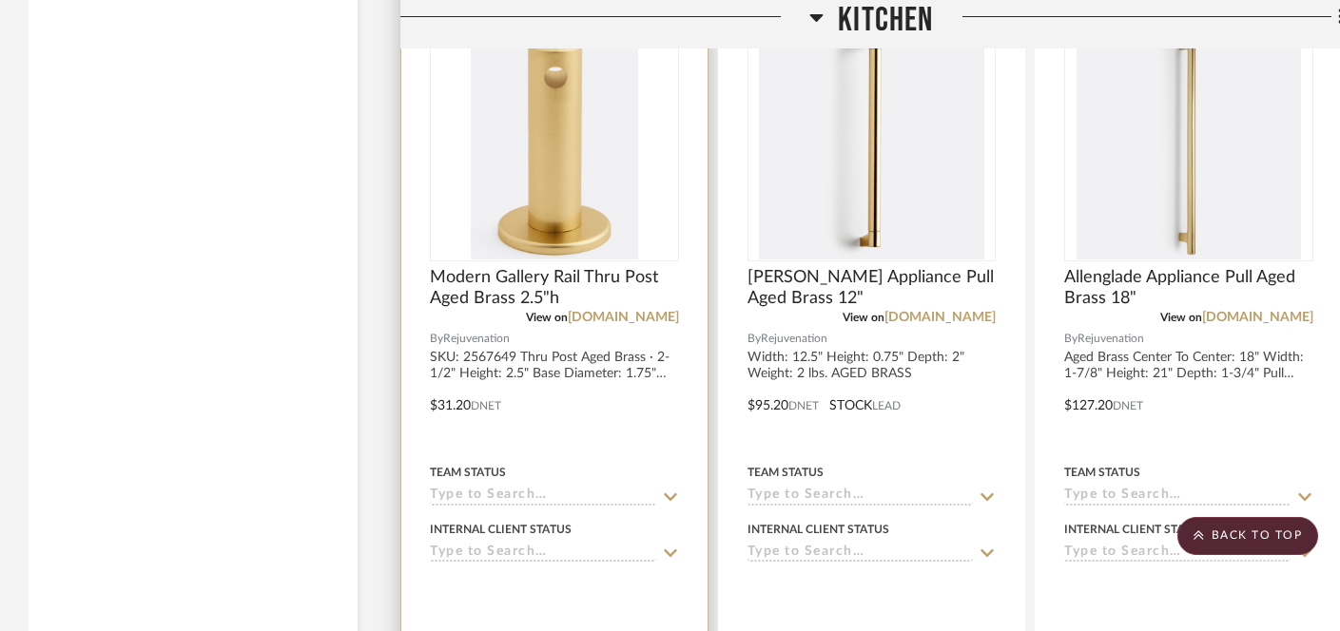
click at [477, 545] on input at bounding box center [543, 554] width 226 height 18
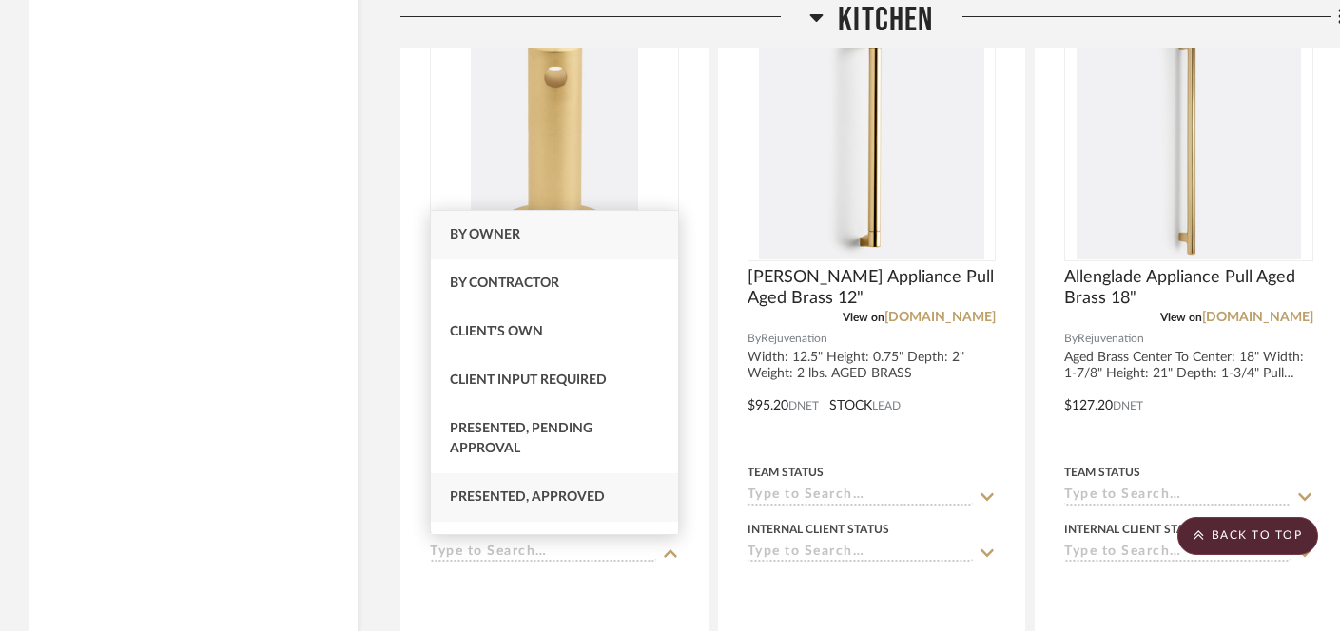
click at [492, 498] on span "Presented, Approved" at bounding box center [527, 497] width 155 height 13
type input "[DATE]"
type input "Presented, Approved"
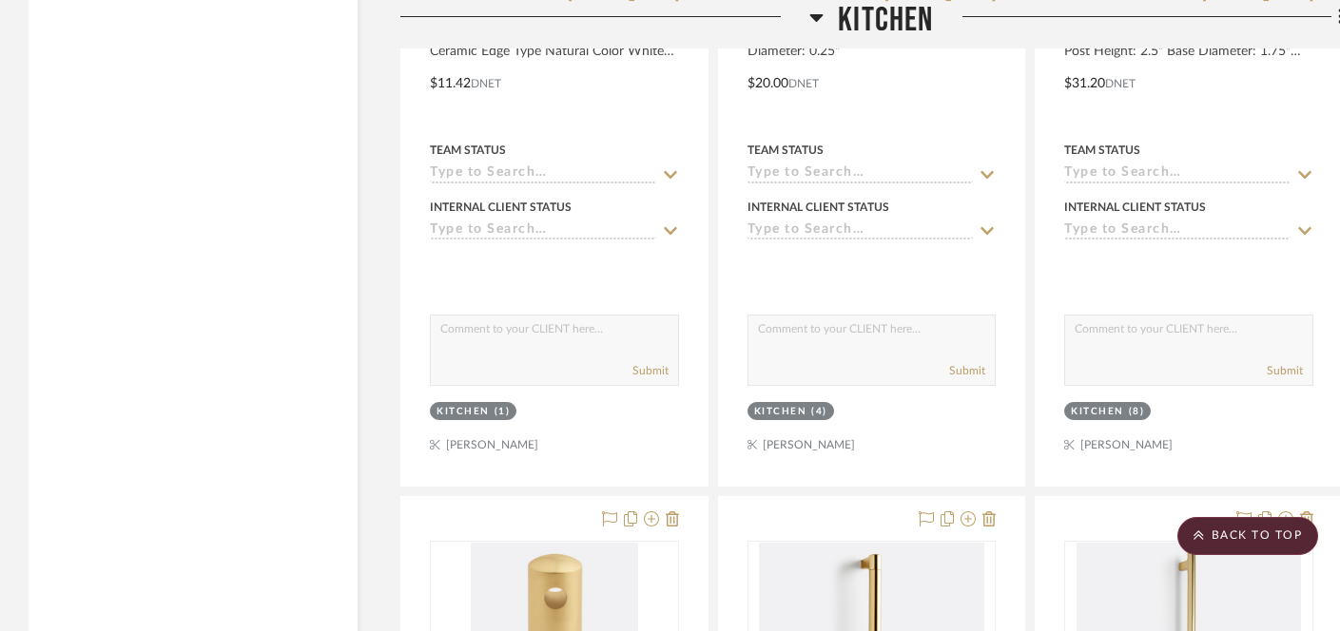
scroll to position [3794, 0]
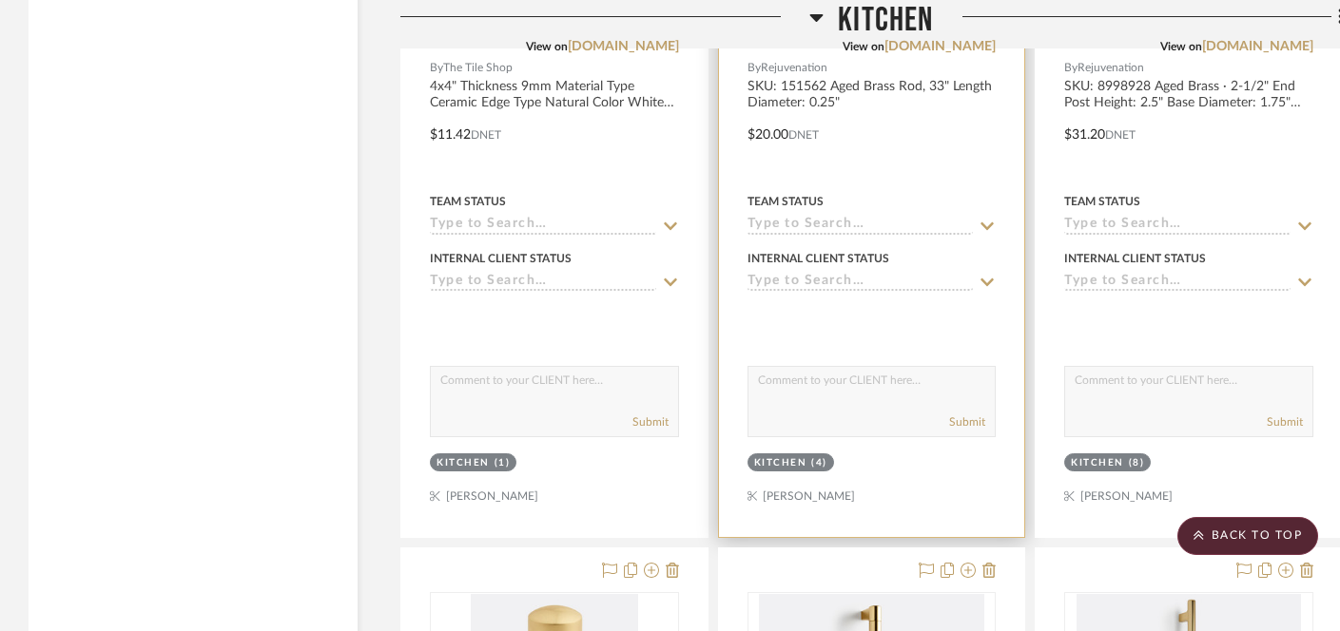
click at [801, 278] on input at bounding box center [860, 283] width 226 height 18
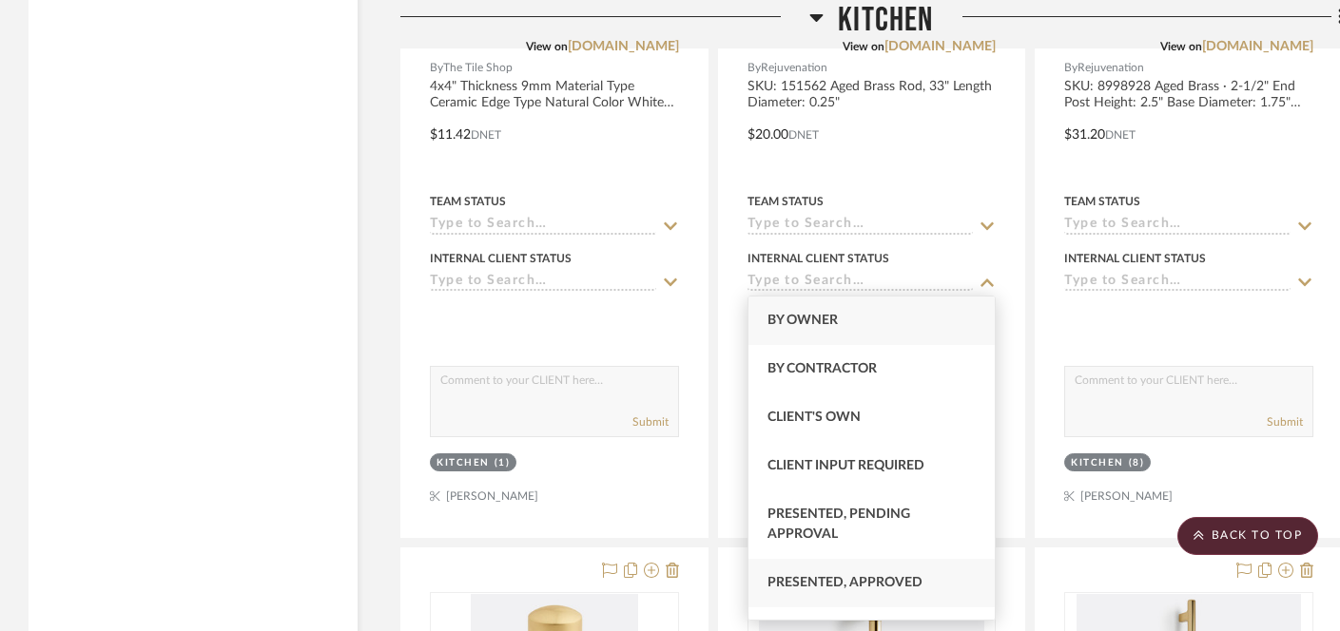
click at [849, 594] on div "Presented, Approved" at bounding box center [871, 583] width 247 height 48
type input "[DATE]"
type input "Presented, Approved"
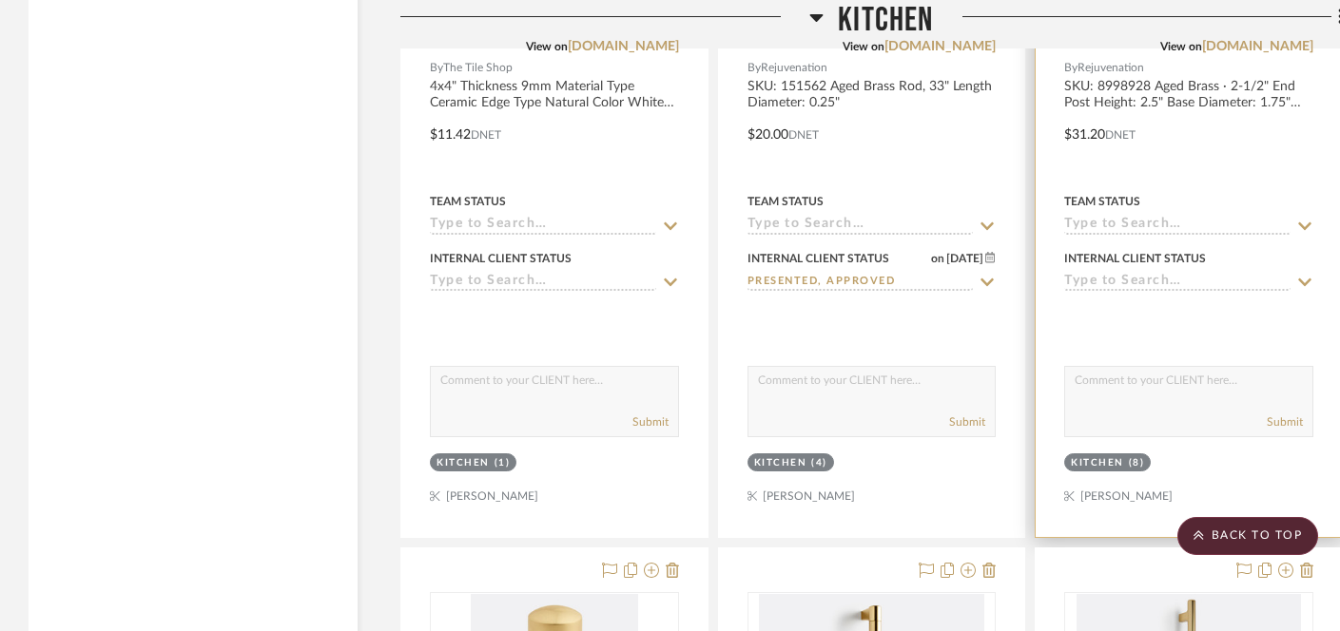
click at [1110, 265] on div "Internal Client Status" at bounding box center [1188, 269] width 249 height 46
click at [1108, 282] on input at bounding box center [1177, 283] width 226 height 18
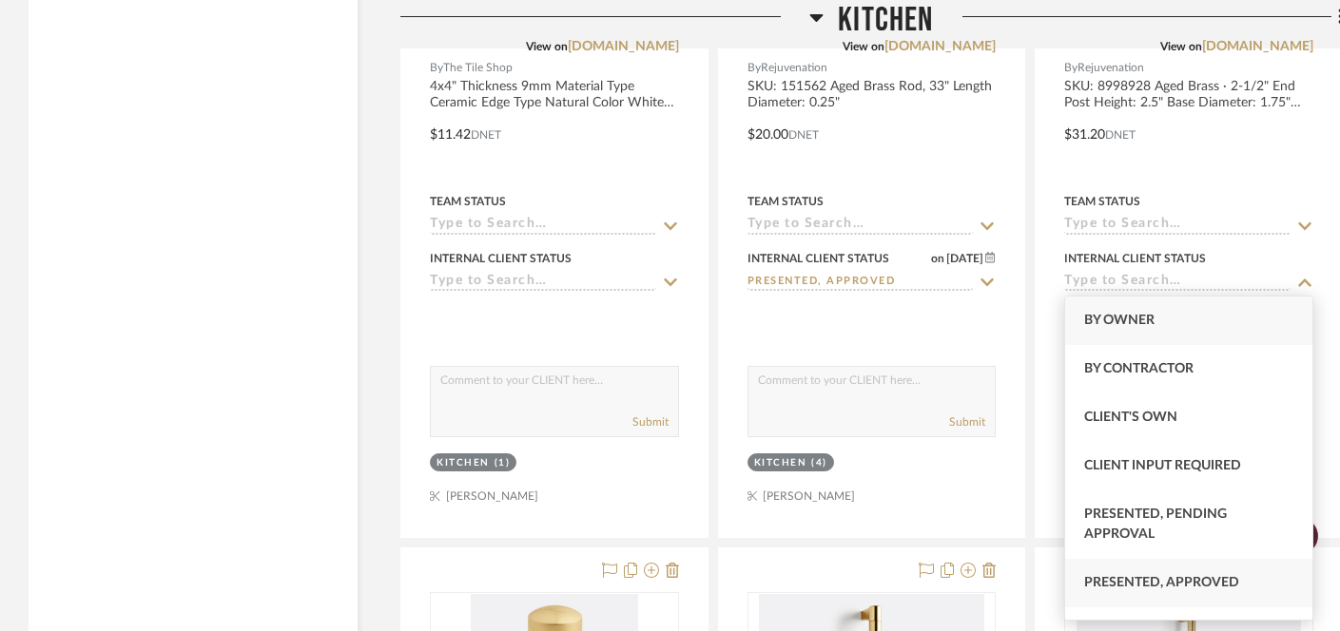
click at [1103, 589] on span "Presented, Approved" at bounding box center [1161, 582] width 155 height 13
type input "[DATE]"
type input "Presented, Approved"
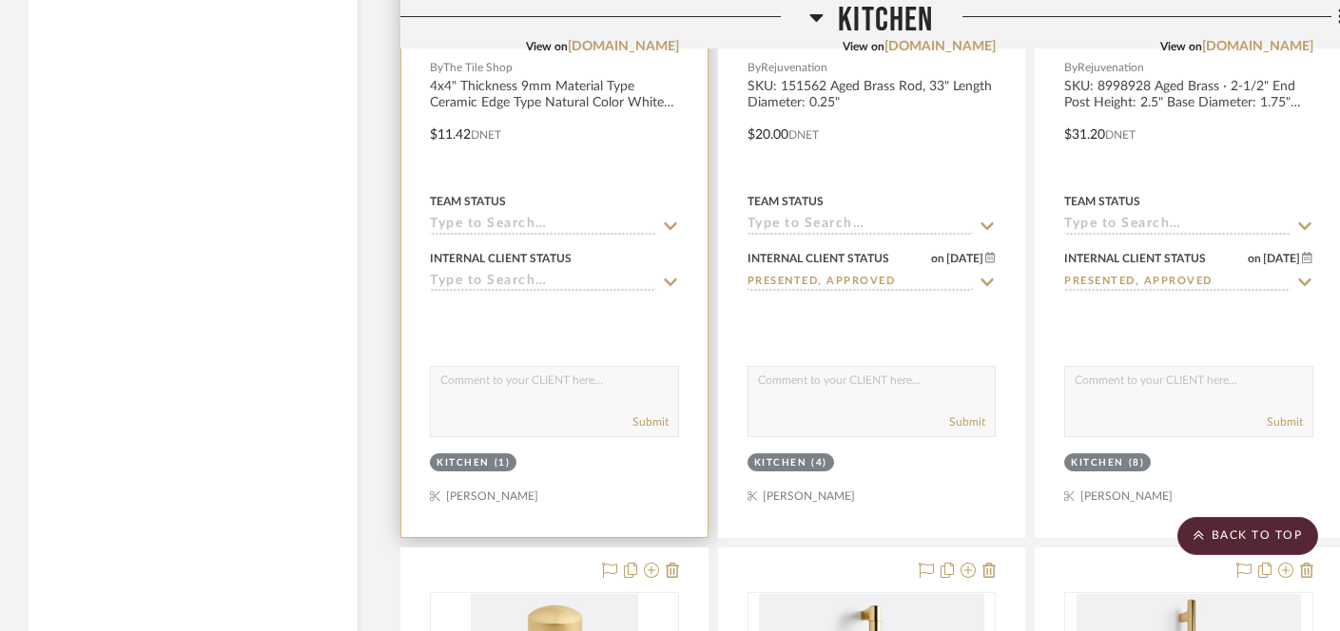
click at [507, 281] on input at bounding box center [543, 283] width 226 height 18
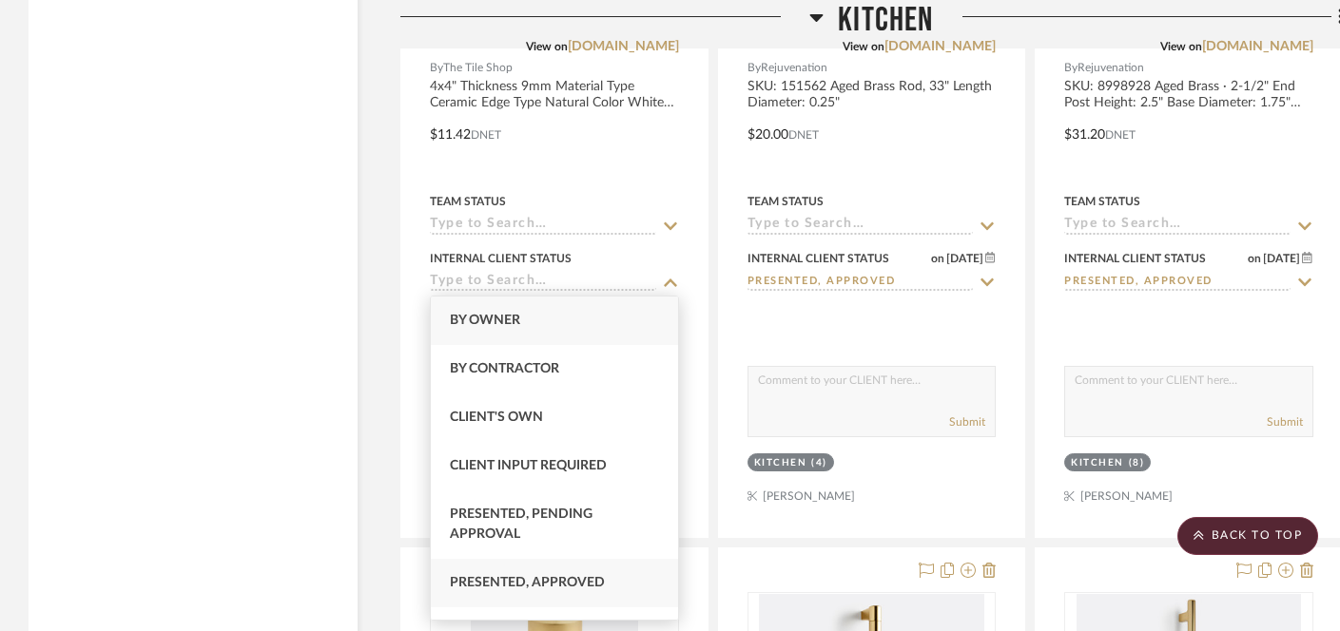
click at [521, 585] on span "Presented, Approved" at bounding box center [527, 582] width 155 height 13
type input "[DATE]"
type input "Presented, Approved"
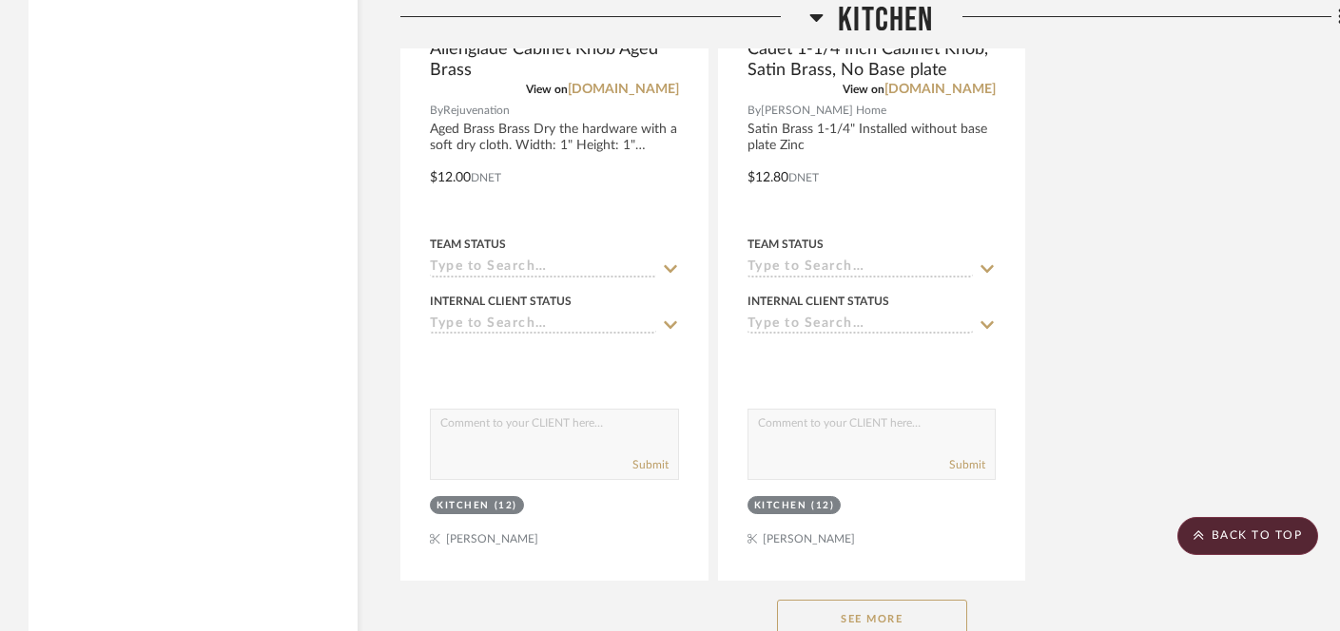
scroll to position [5555, 0]
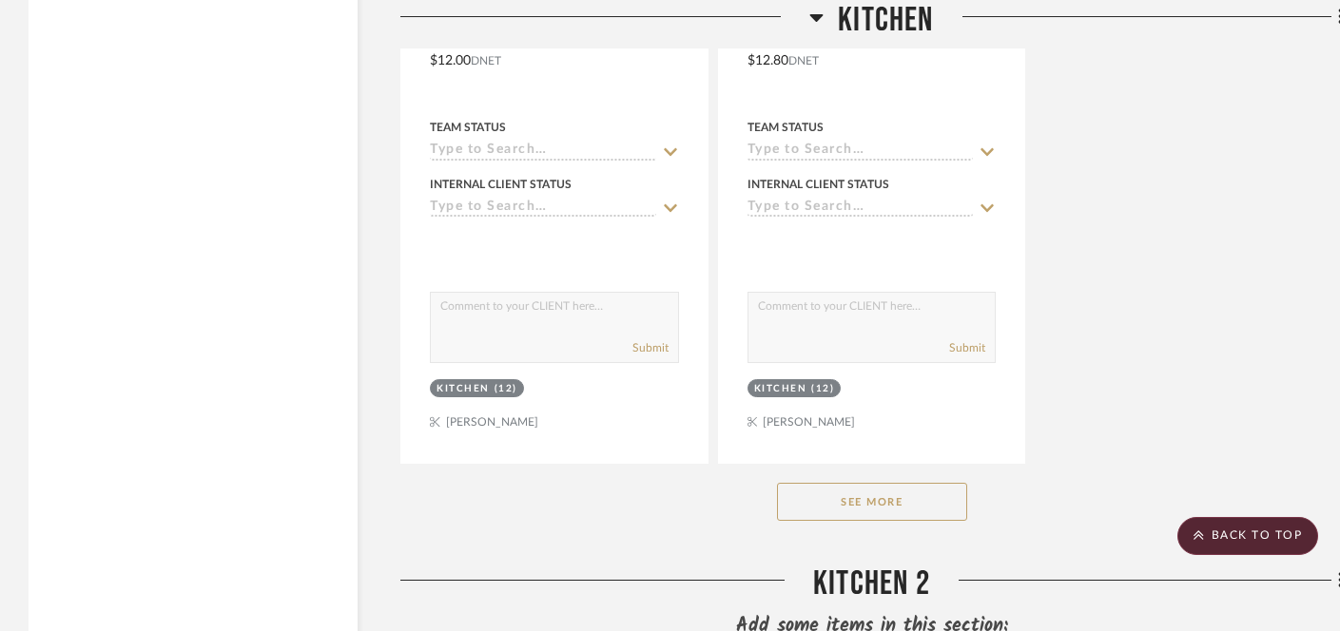
click at [833, 483] on button "See More" at bounding box center [872, 502] width 190 height 38
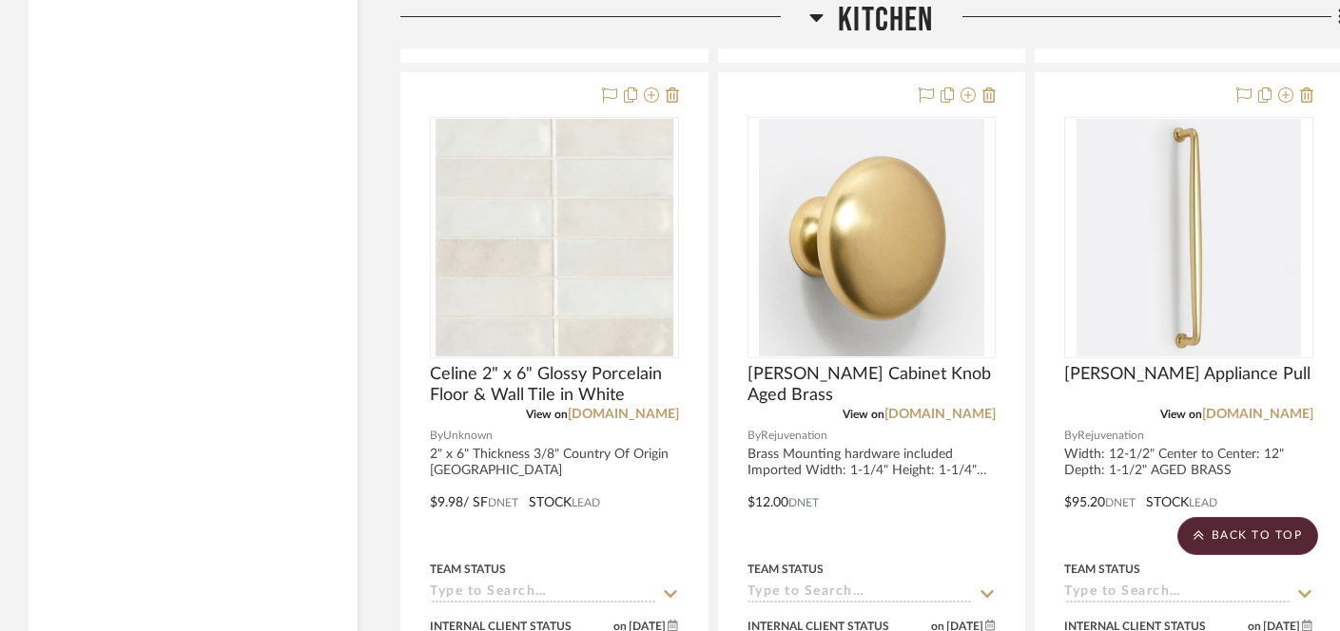
scroll to position [8522, 0]
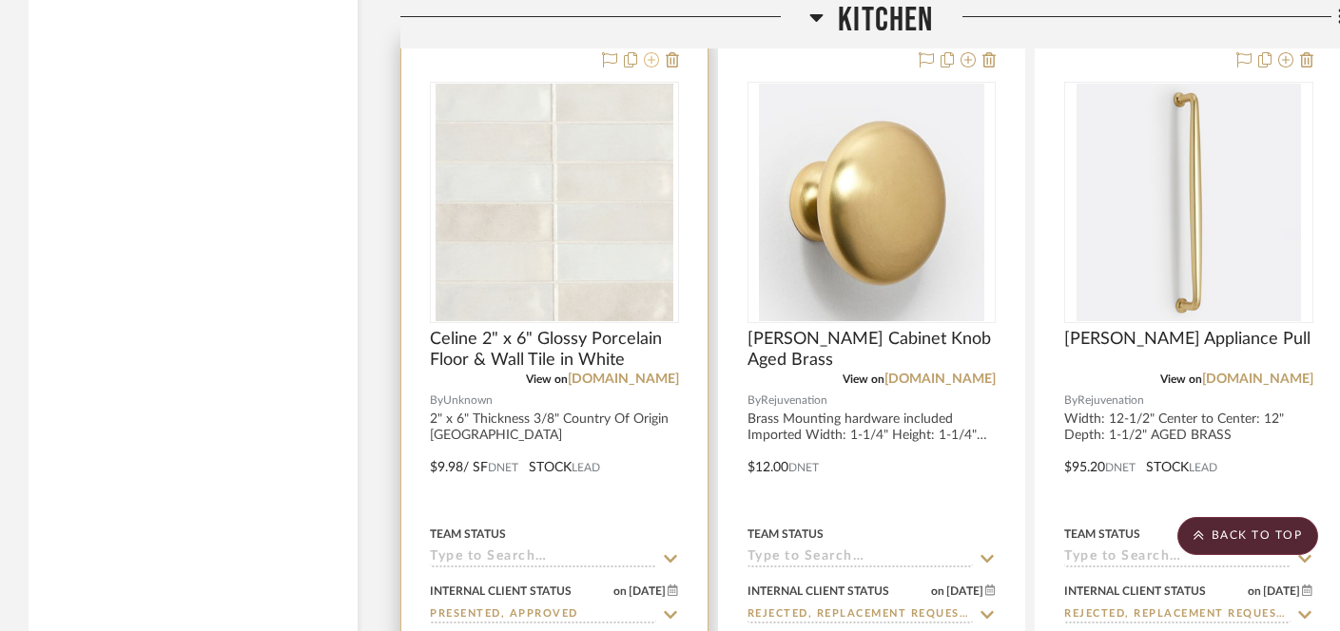
click at [649, 54] on icon at bounding box center [651, 59] width 15 height 15
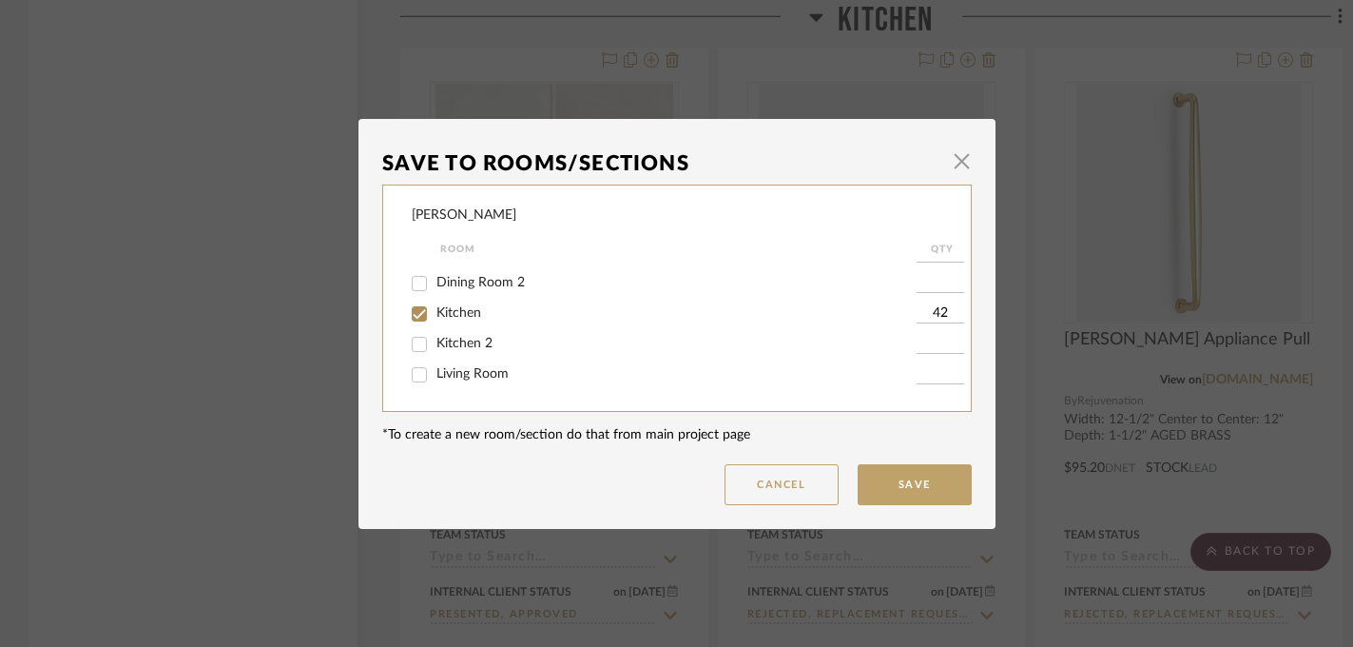
scroll to position [83, 0]
click at [462, 312] on span "Kitchen" at bounding box center [458, 313] width 45 height 13
click at [434, 312] on input "Kitchen" at bounding box center [419, 314] width 30 height 30
checkbox input "false"
click at [938, 482] on button "Save" at bounding box center [915, 484] width 114 height 41
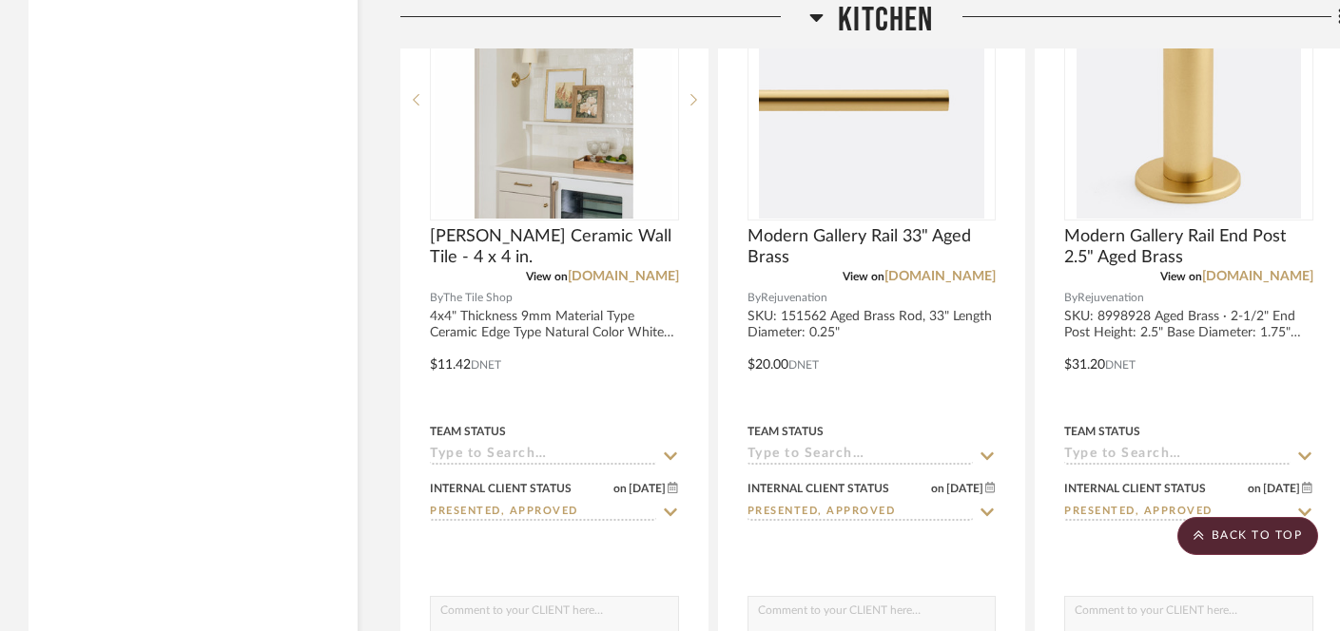
scroll to position [3250, 0]
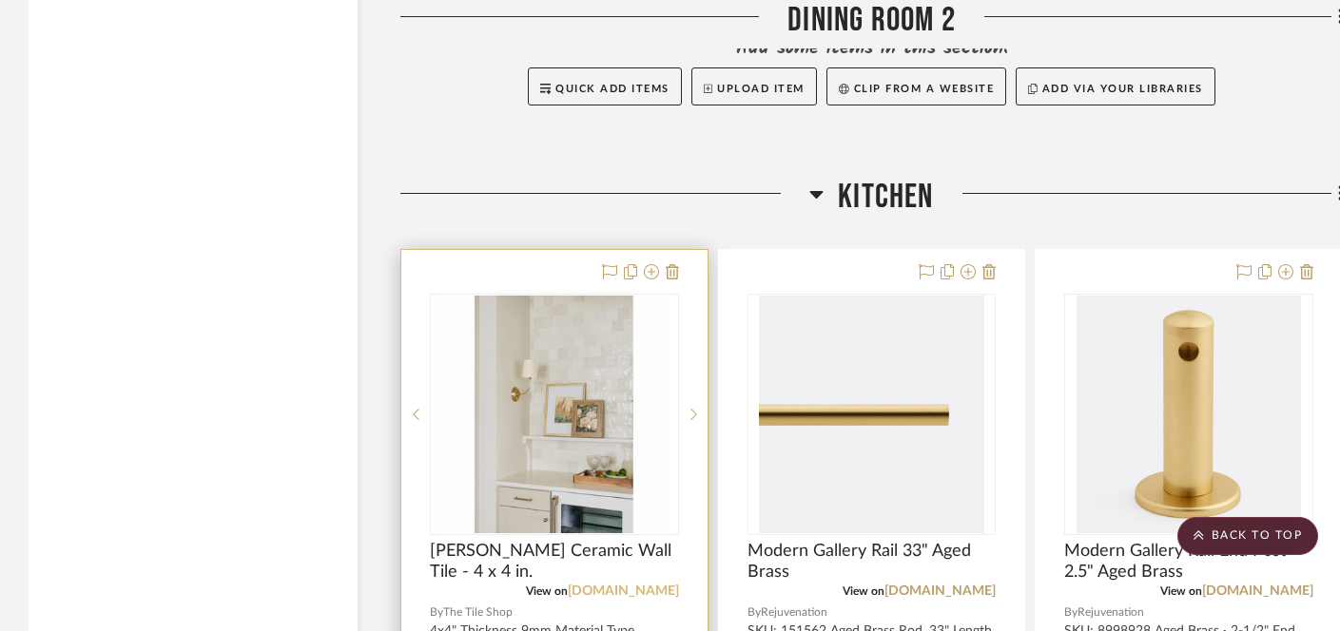
click at [635, 589] on link "[DOMAIN_NAME]" at bounding box center [623, 591] width 111 height 13
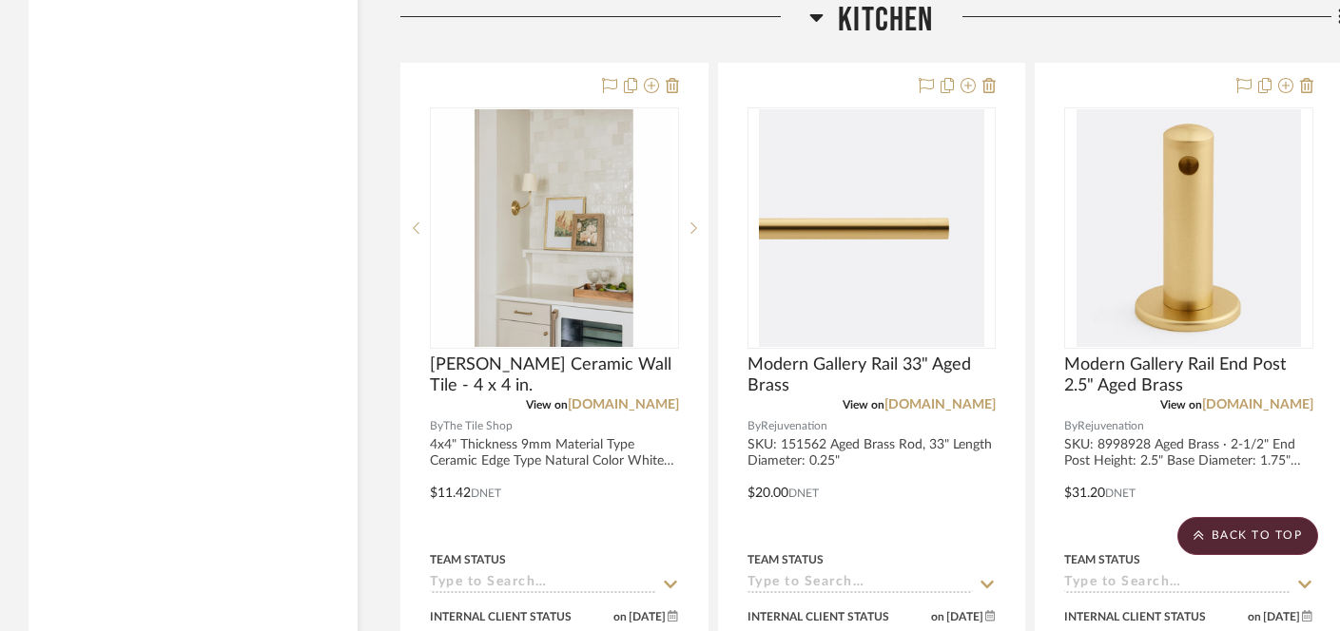
scroll to position [3396, 0]
